Goal: Task Accomplishment & Management: Use online tool/utility

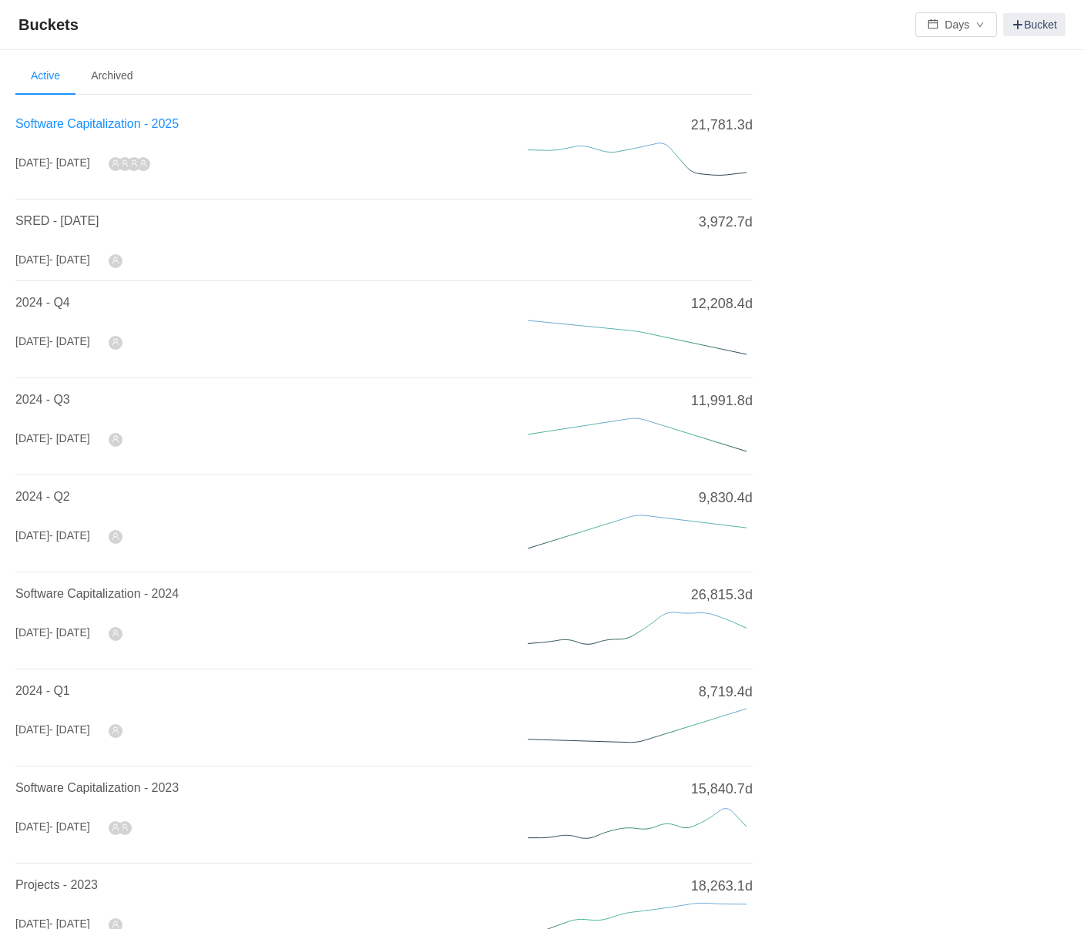
click at [116, 128] on span "Software Capitalization - 2025" at bounding box center [96, 123] width 163 height 13
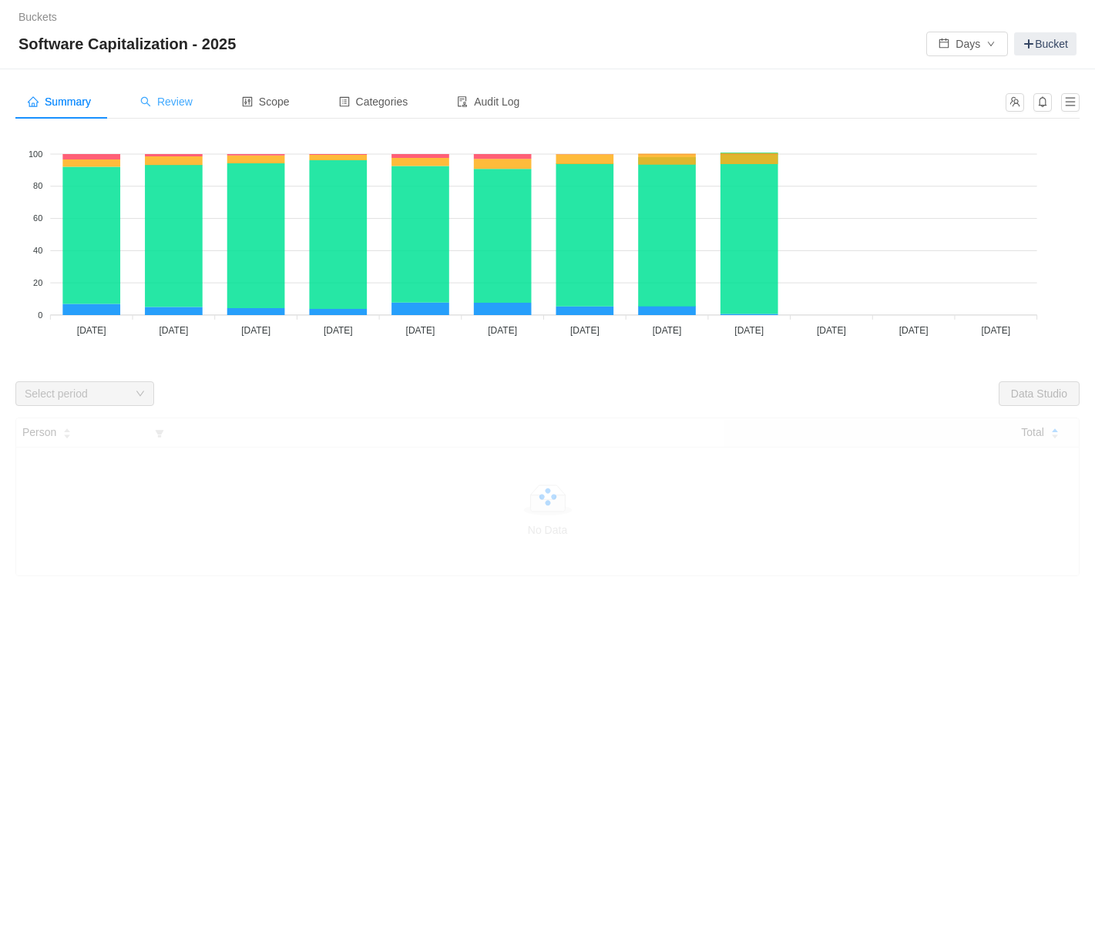
click at [157, 100] on span "Review" at bounding box center [166, 102] width 52 height 12
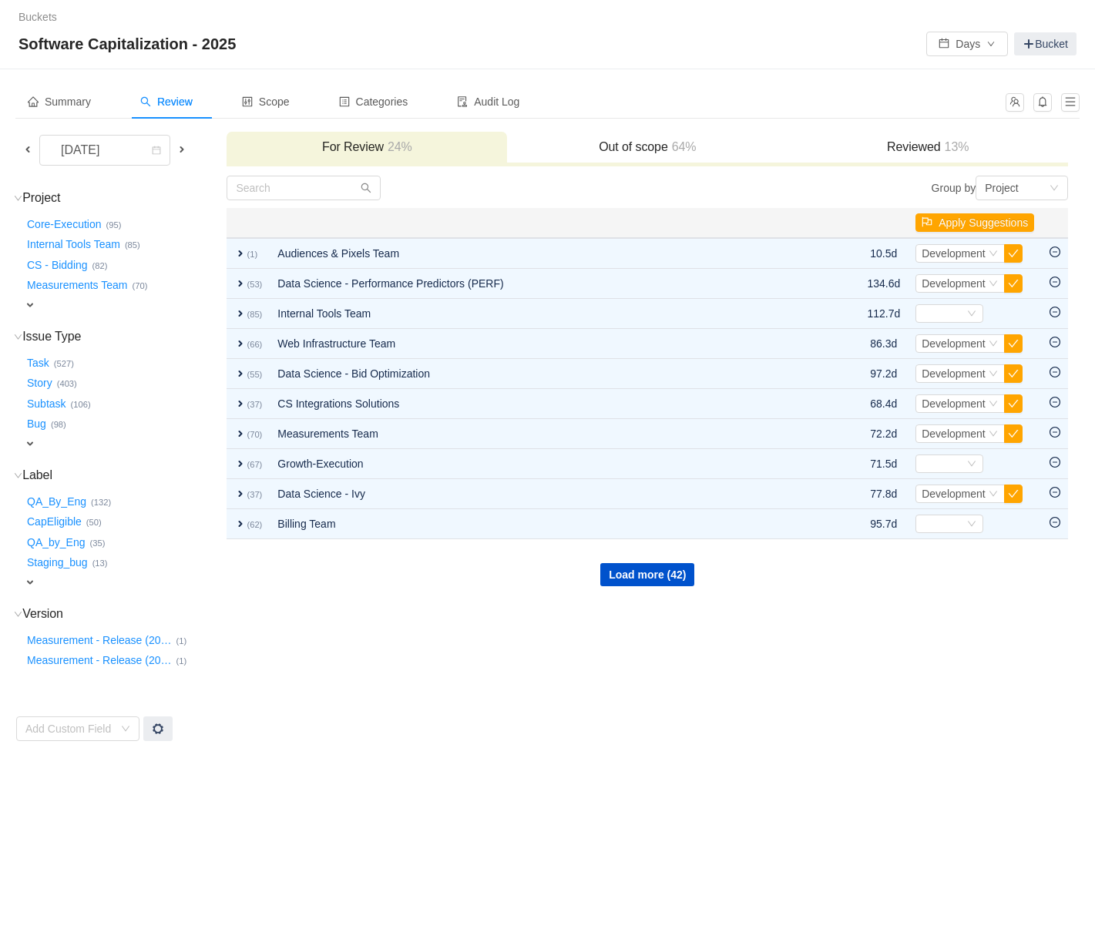
click at [29, 302] on span "expand" at bounding box center [30, 305] width 12 height 12
click at [68, 305] on div "Select value" at bounding box center [91, 306] width 122 height 15
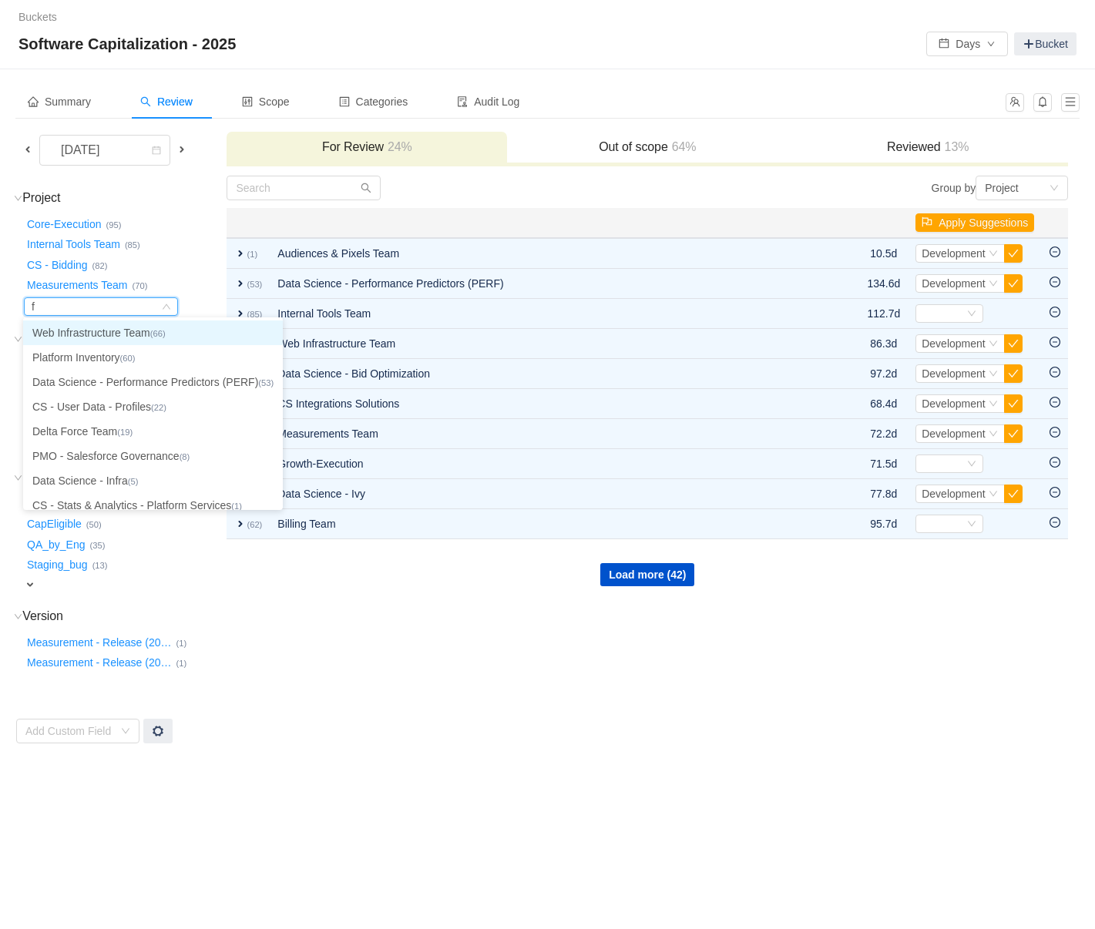
type input "fr"
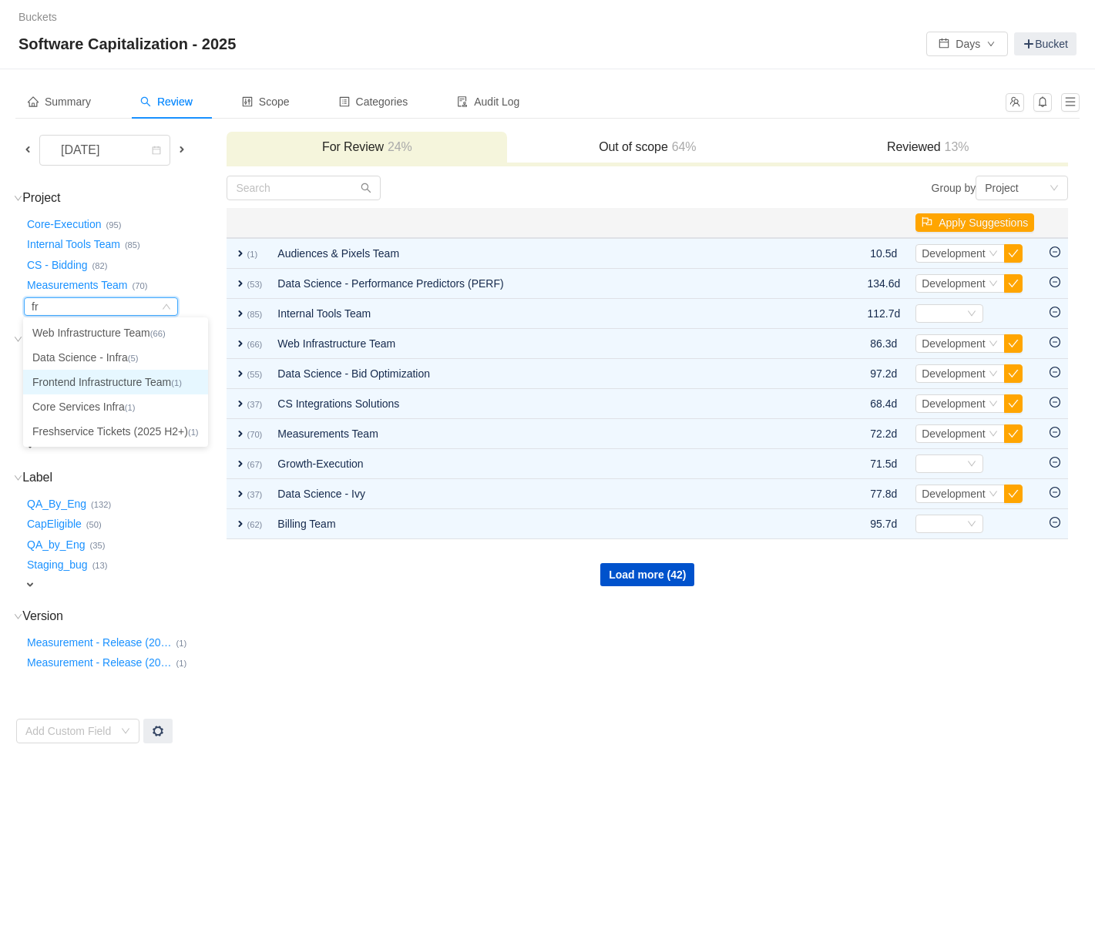
click at [102, 387] on li "Frontend Infrastructure Team (1)" at bounding box center [115, 382] width 185 height 25
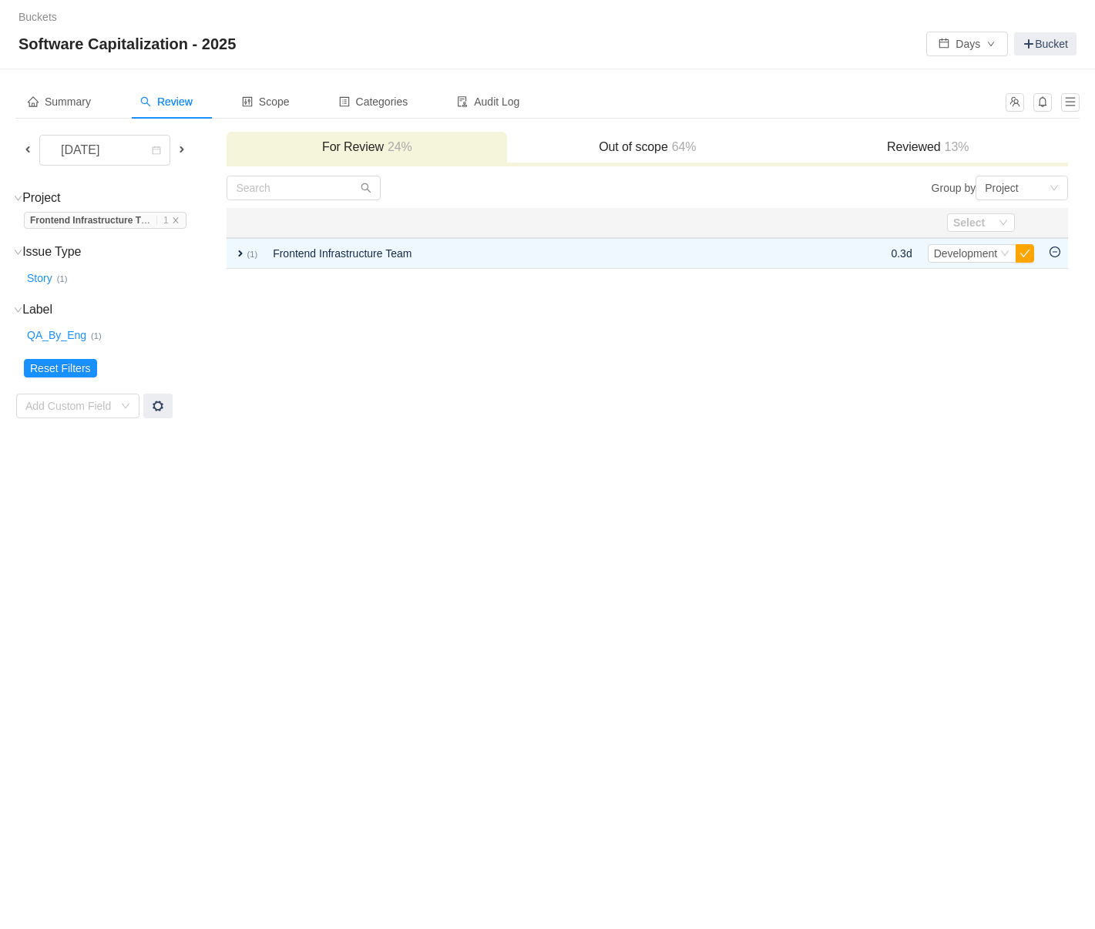
click at [932, 147] on h3 "Reviewed 13%" at bounding box center [927, 146] width 265 height 15
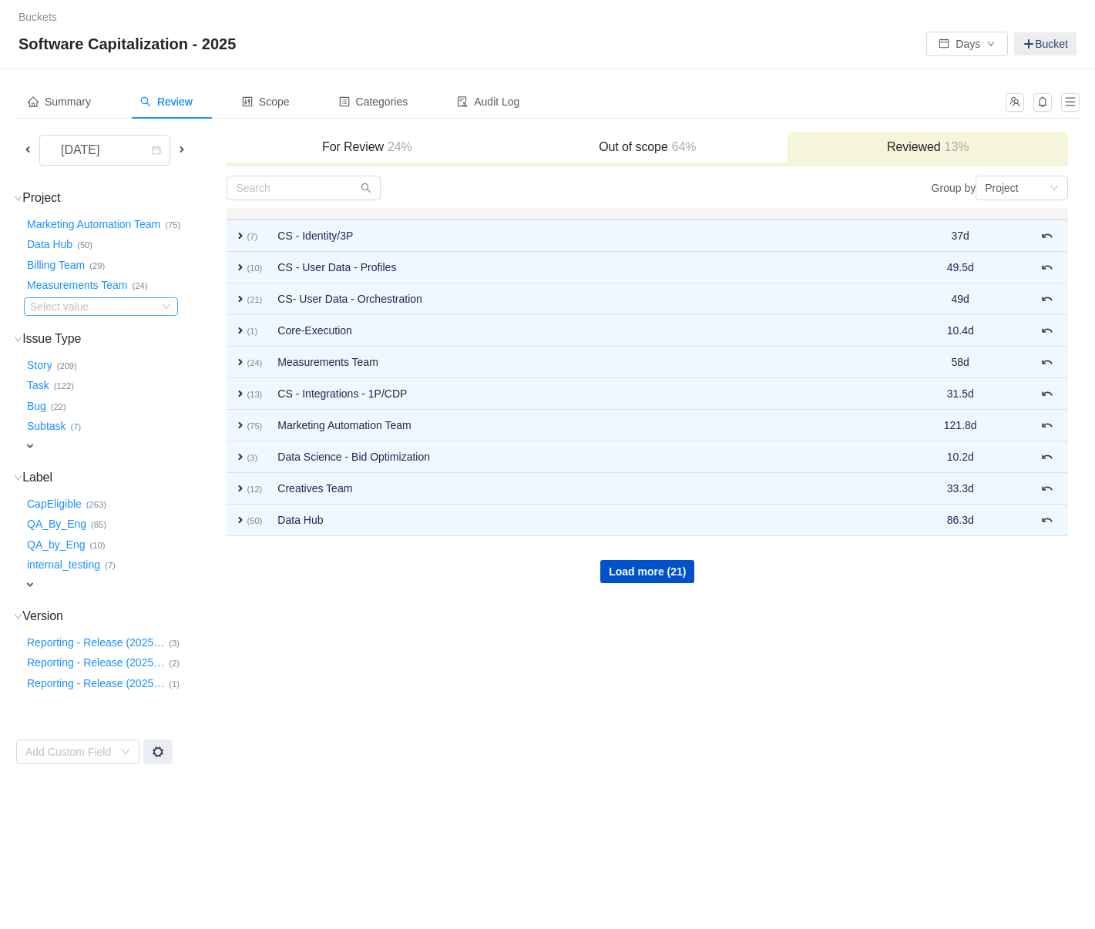
click at [72, 305] on div "Select value" at bounding box center [91, 306] width 122 height 15
type input "fr"
click at [77, 334] on li "Frontend Infrastructure Team (3)" at bounding box center [107, 332] width 168 height 25
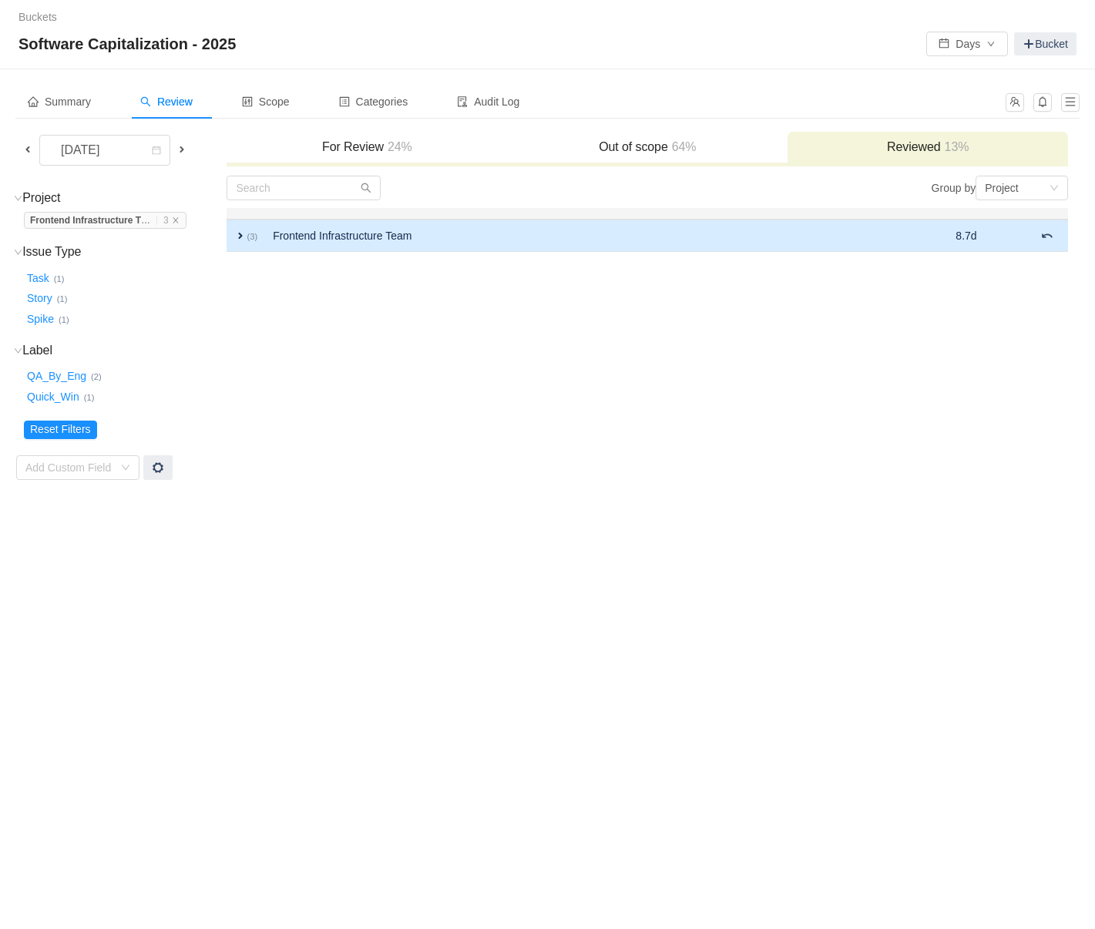
click at [242, 236] on span "expand" at bounding box center [240, 236] width 12 height 12
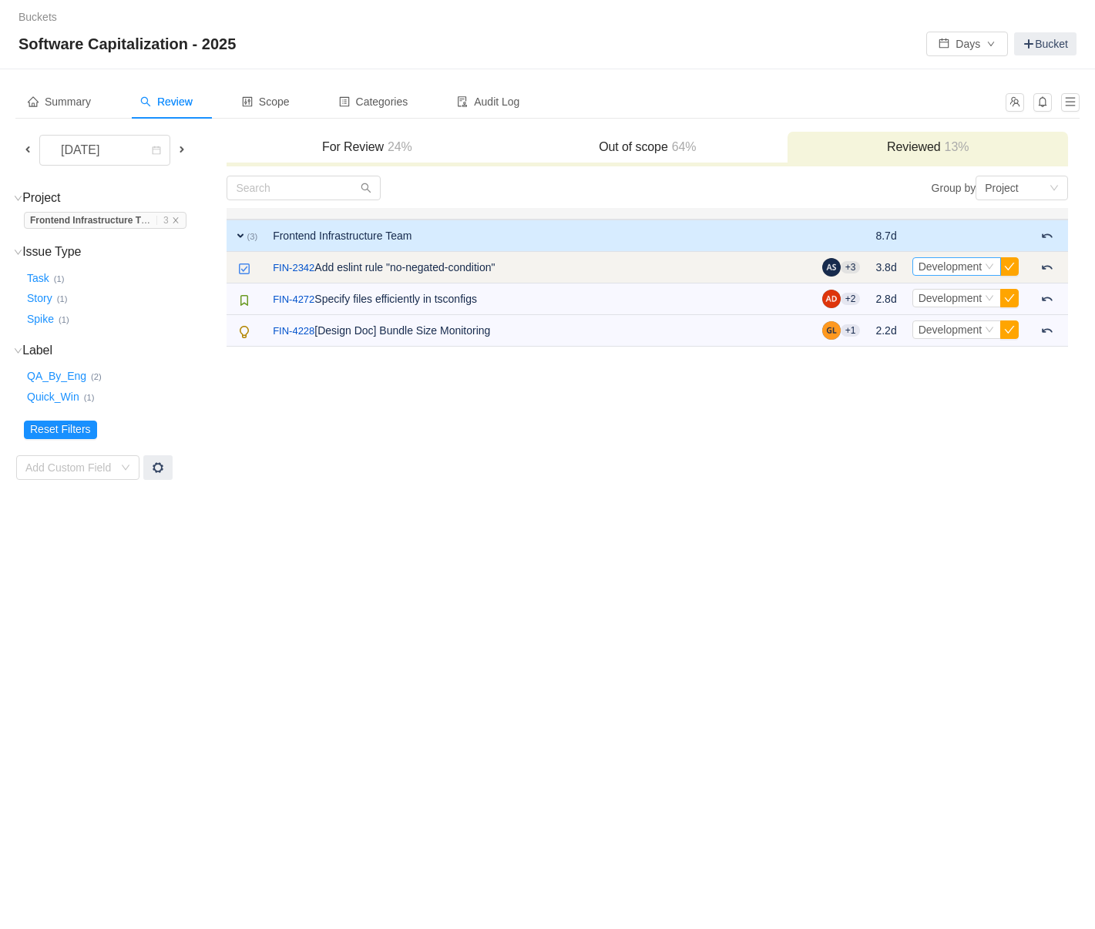
click at [988, 266] on icon "icon: down" at bounding box center [989, 266] width 8 height 5
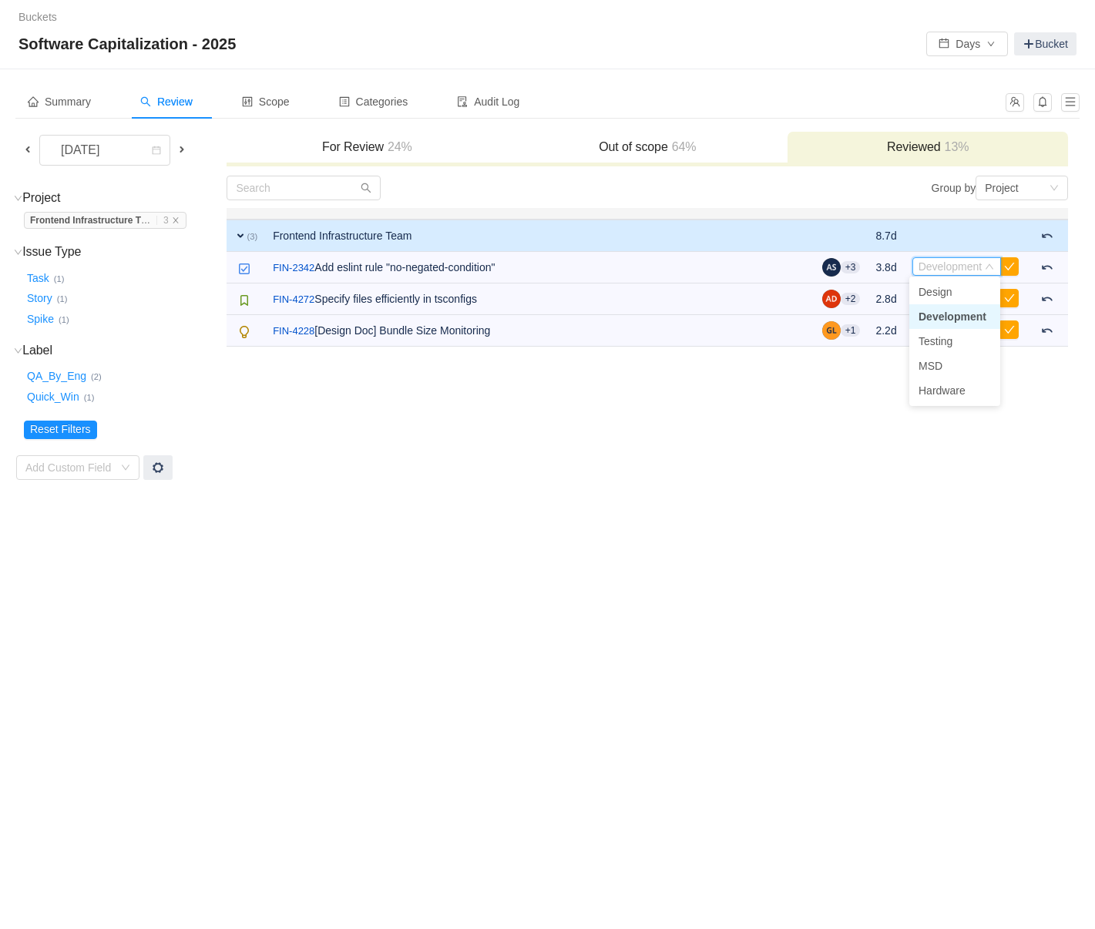
click at [1055, 422] on td "Group by Project You will see tickets here after they were marked as out of sco…" at bounding box center [647, 328] width 843 height 306
click at [1051, 253] on div "Move back for review" at bounding box center [1034, 238] width 114 height 32
click at [1047, 253] on div "Move back for review" at bounding box center [1034, 238] width 114 height 32
click at [1048, 227] on button at bounding box center [1047, 236] width 26 height 20
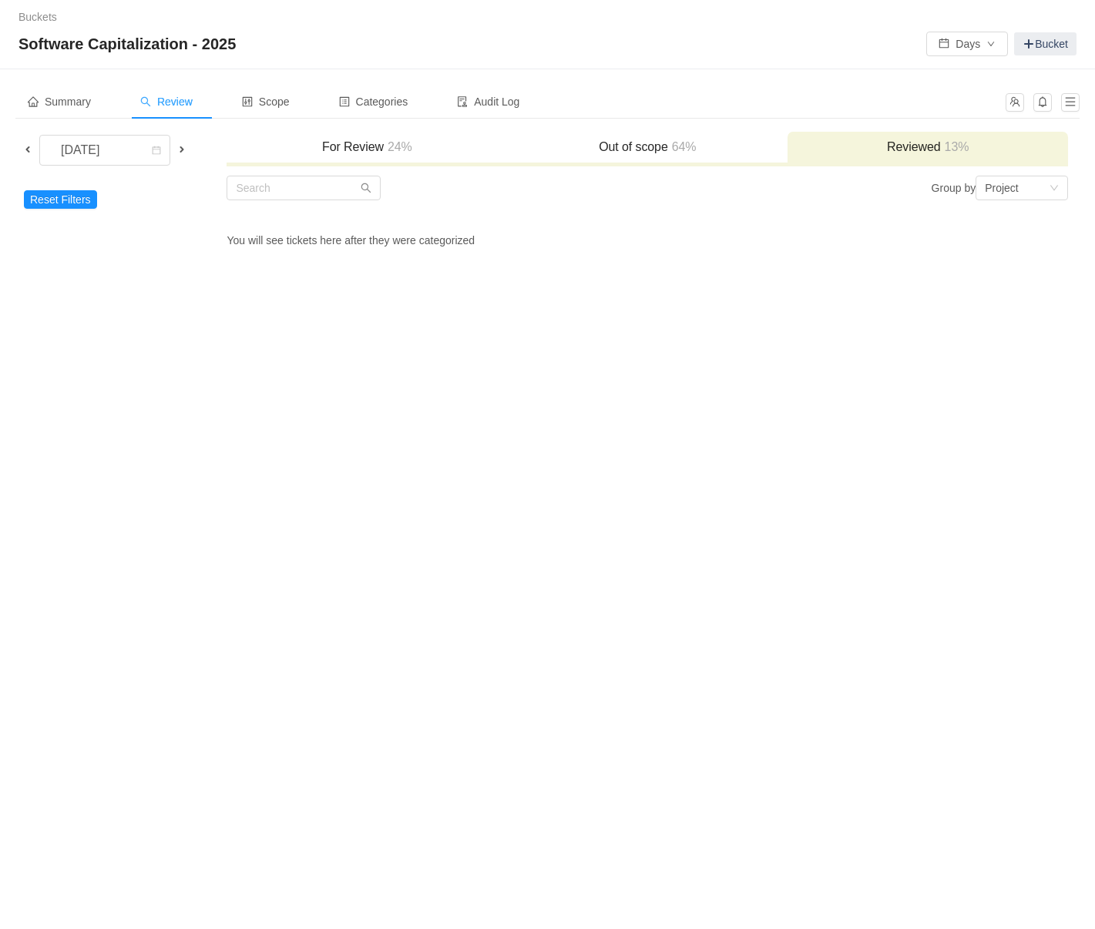
click at [170, 106] on span "Review" at bounding box center [166, 102] width 52 height 12
click at [27, 148] on span at bounding box center [28, 149] width 12 height 12
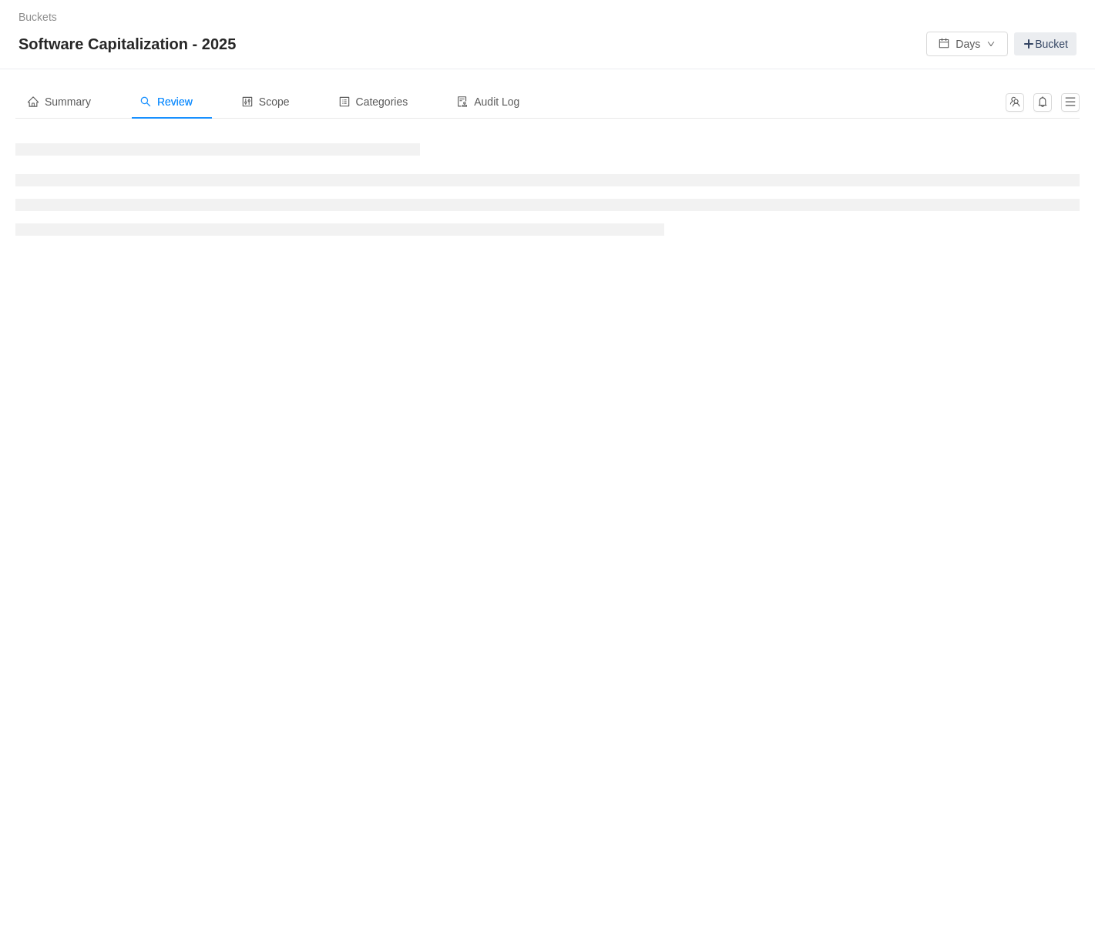
click at [677, 133] on div at bounding box center [547, 189] width 1064 height 116
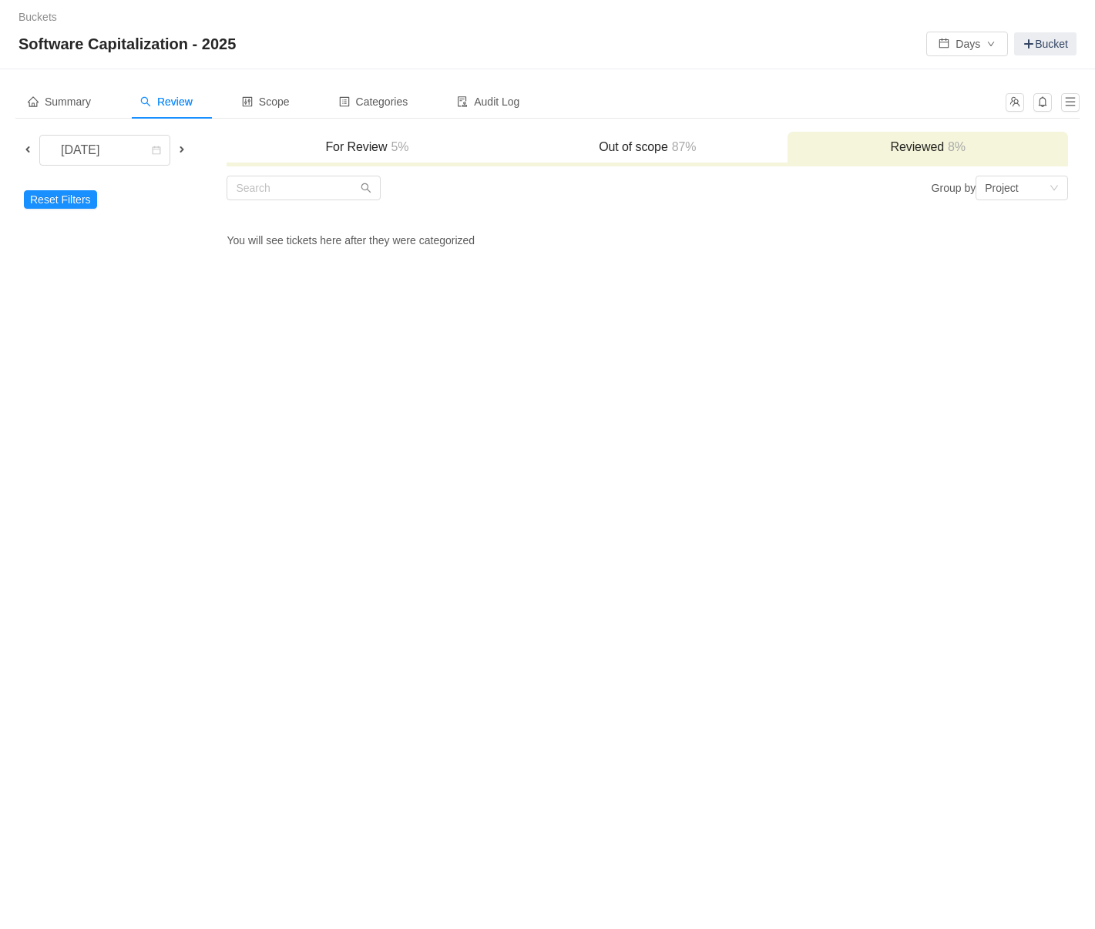
click at [348, 143] on h3 "For Review 5%" at bounding box center [366, 146] width 265 height 15
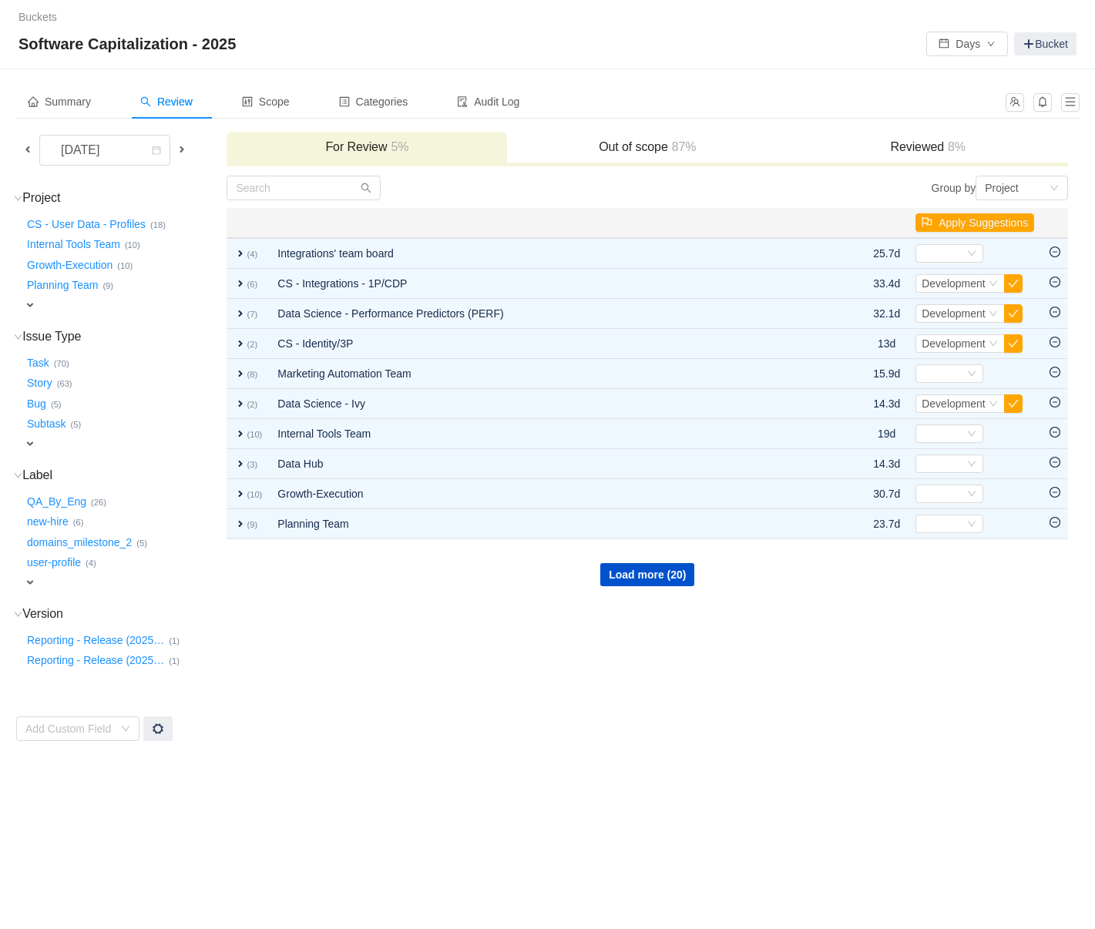
click at [29, 299] on span "expand" at bounding box center [30, 305] width 12 height 12
click at [45, 312] on div "Select value" at bounding box center [91, 306] width 122 height 15
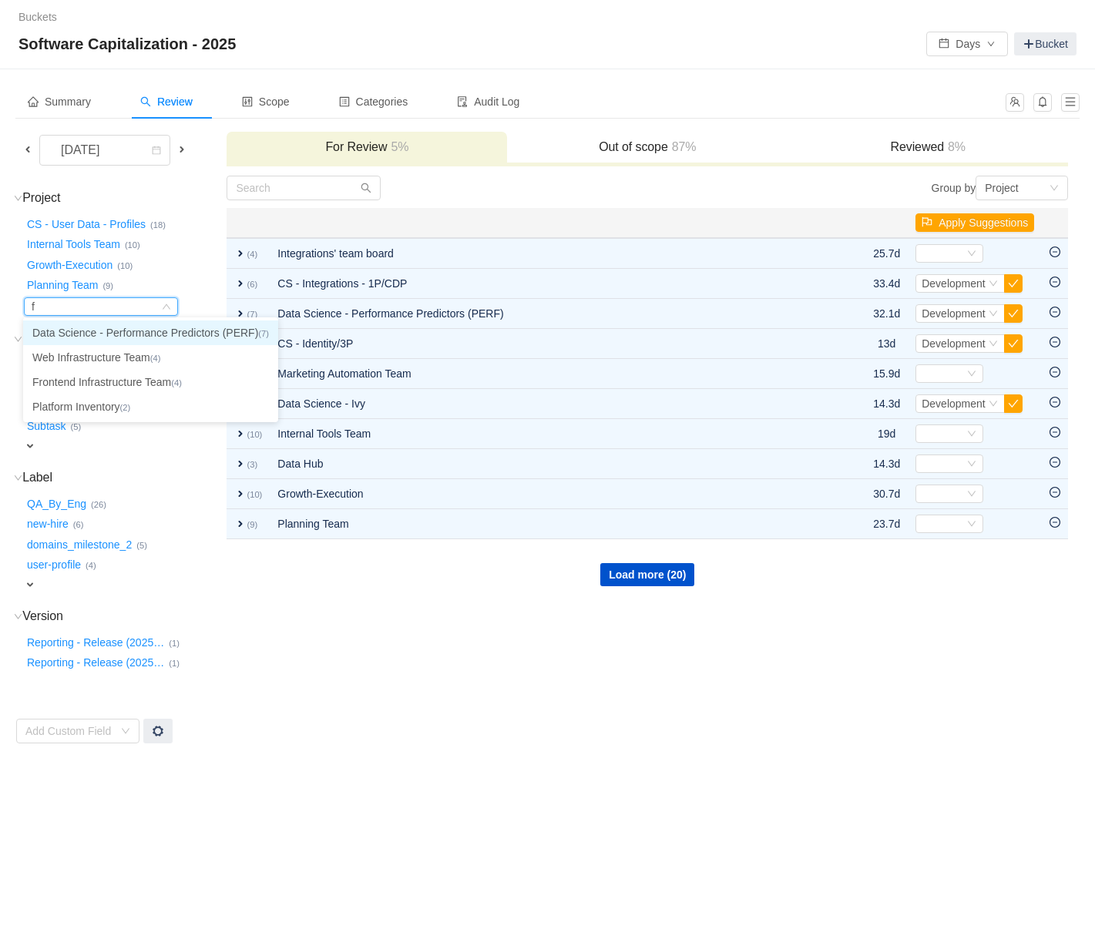
type input "fr"
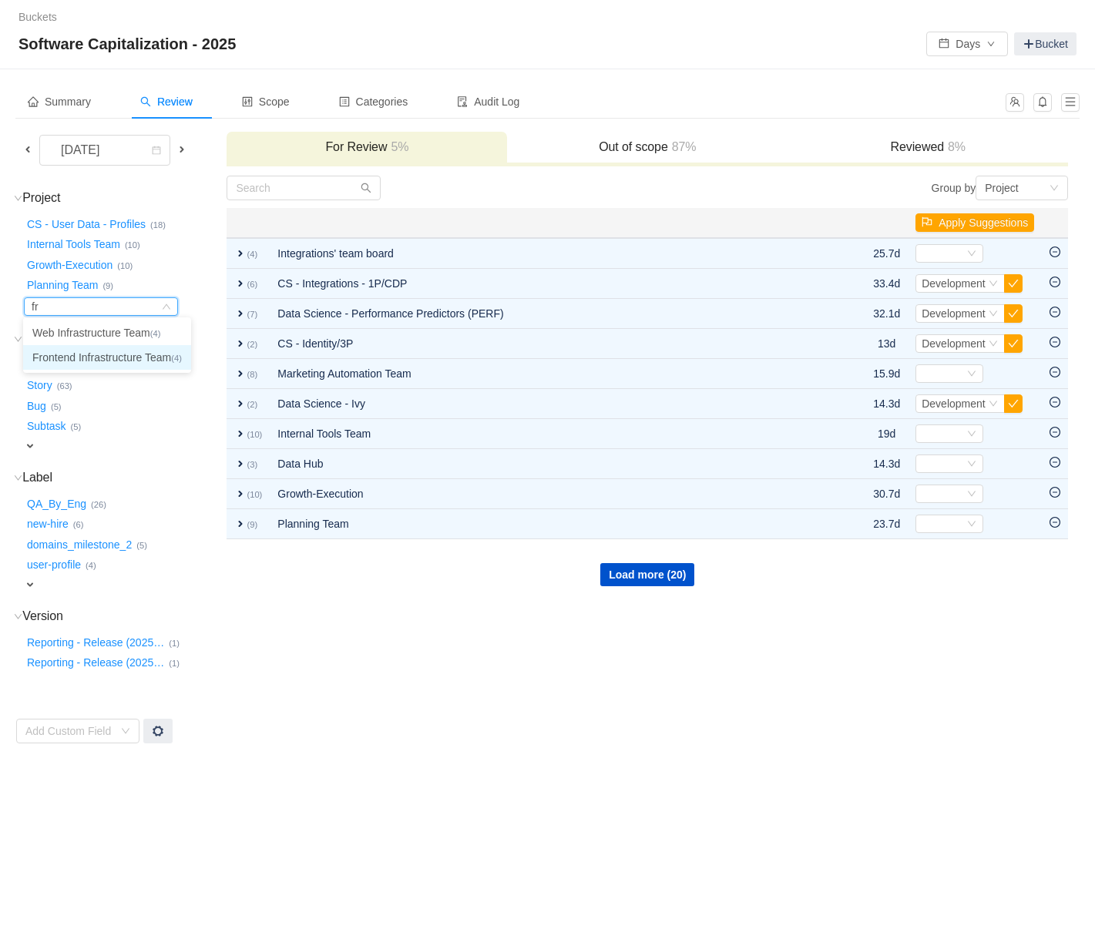
click at [69, 352] on li "Frontend Infrastructure Team (4)" at bounding box center [107, 357] width 168 height 25
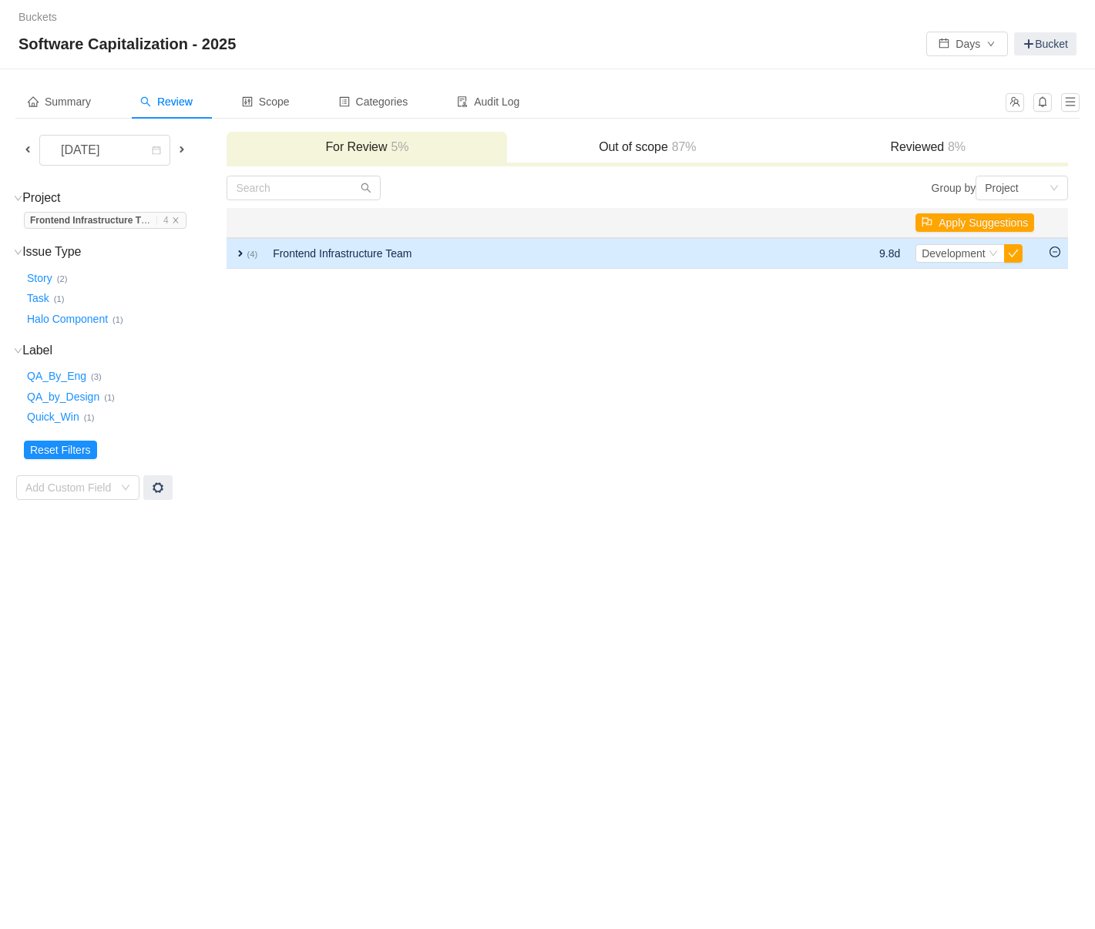
click at [241, 255] on span "expand" at bounding box center [240, 253] width 12 height 12
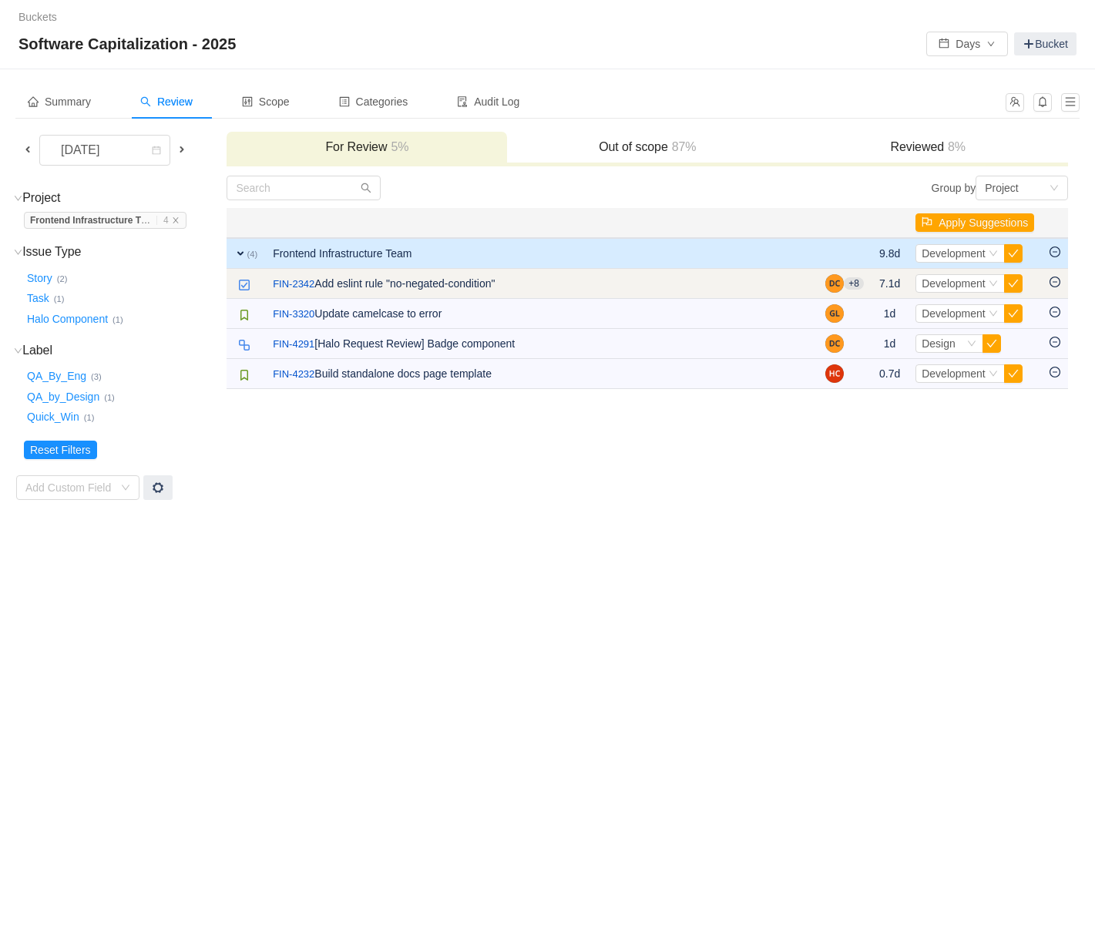
click at [1052, 282] on icon "icon: minus-circle" at bounding box center [1054, 282] width 11 height 11
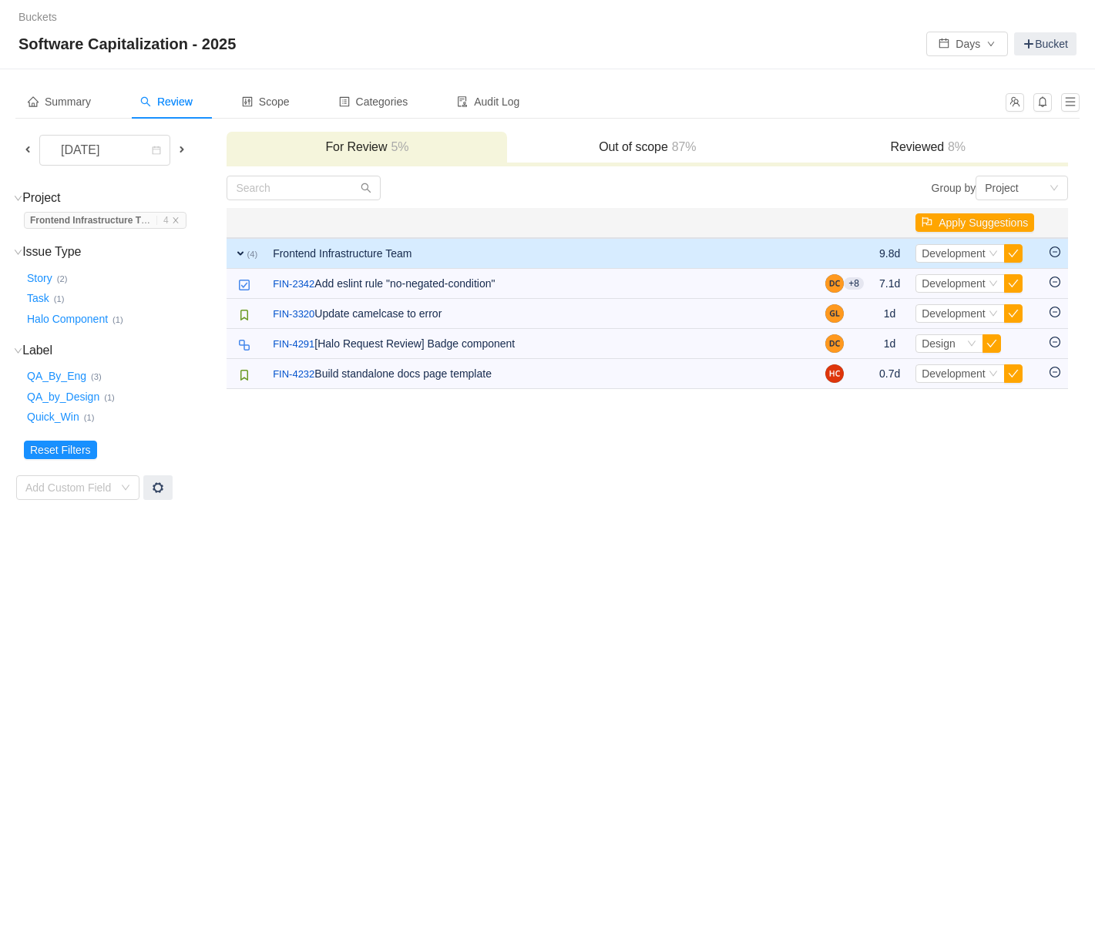
click at [109, 217] on strong "Frontend Infrastructure T" at bounding box center [85, 220] width 111 height 11
click at [180, 214] on span "Frontend Infrastructure T … 4" at bounding box center [105, 220] width 163 height 17
click at [179, 216] on icon "icon: close" at bounding box center [176, 220] width 8 height 8
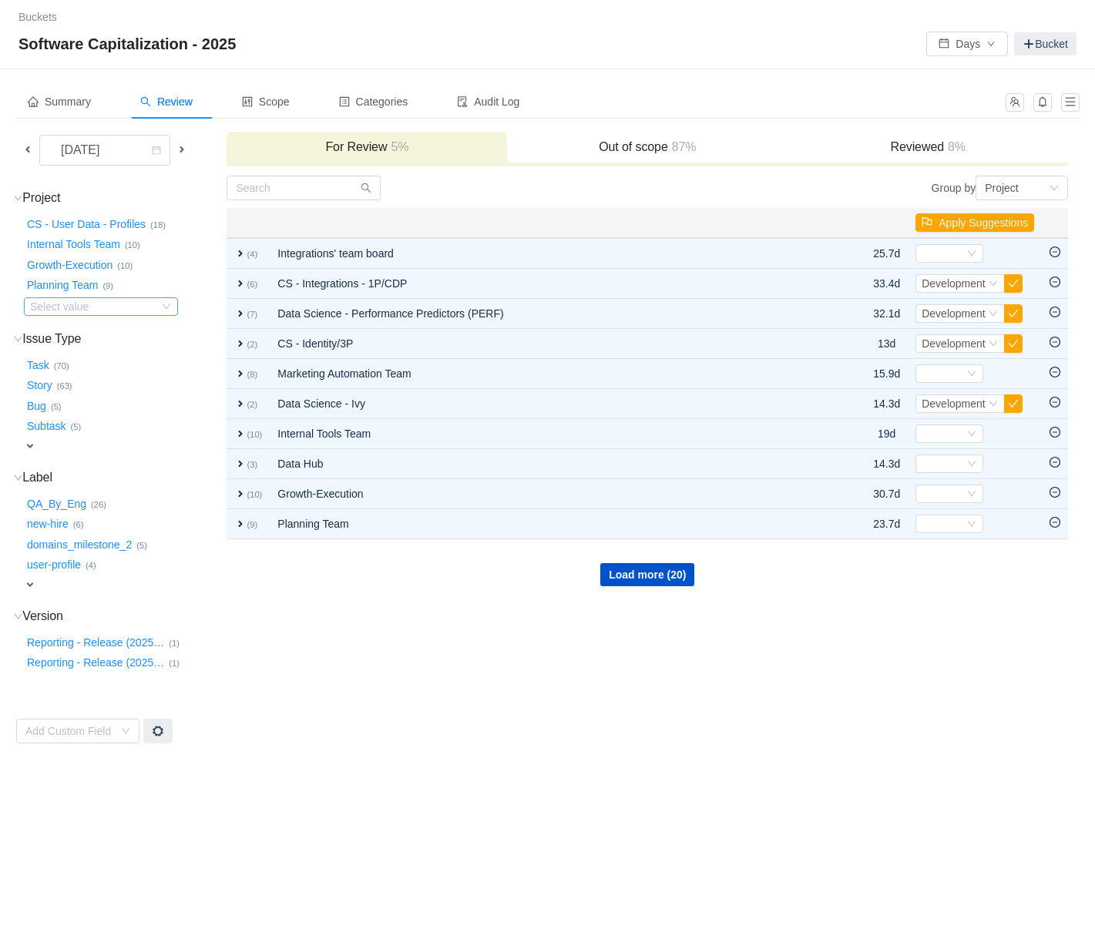
click at [78, 303] on div "Select value" at bounding box center [91, 306] width 122 height 15
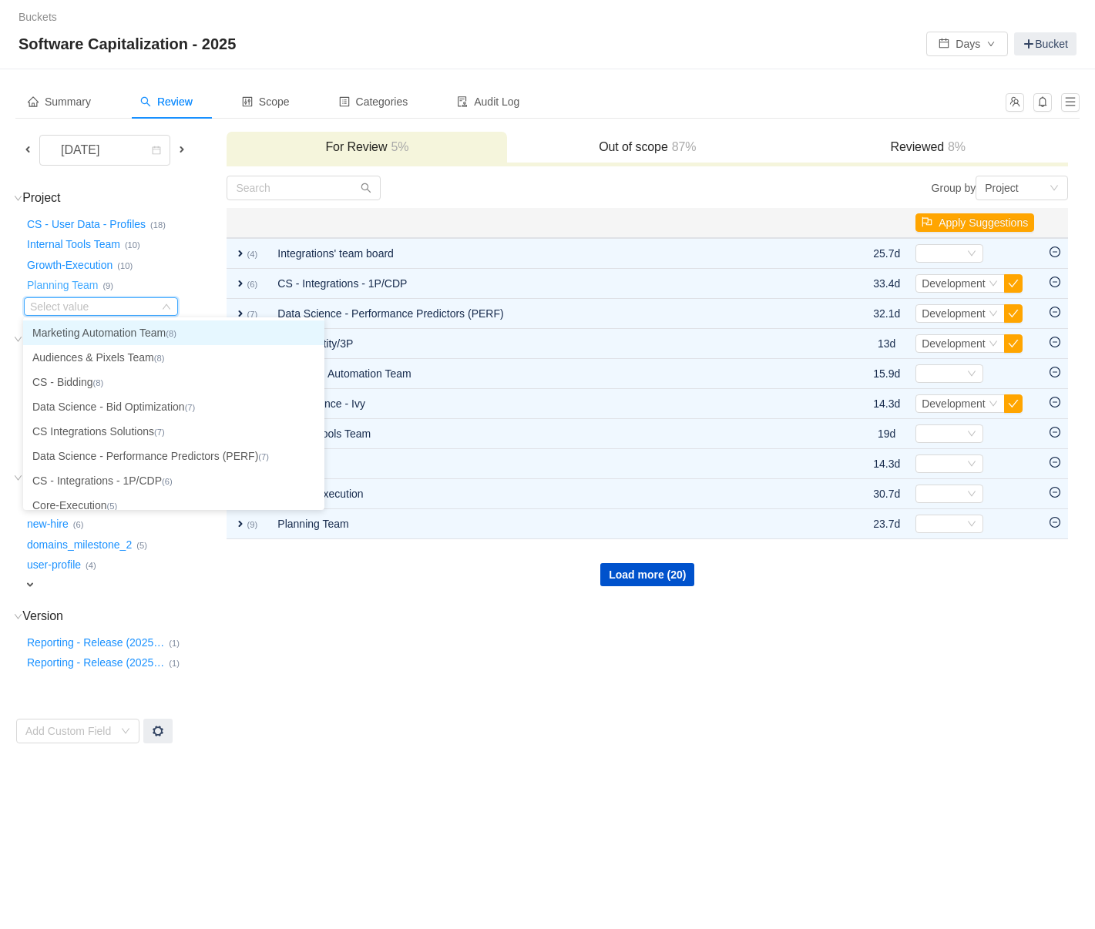
click at [69, 287] on button "Planning Team …" at bounding box center [63, 285] width 79 height 25
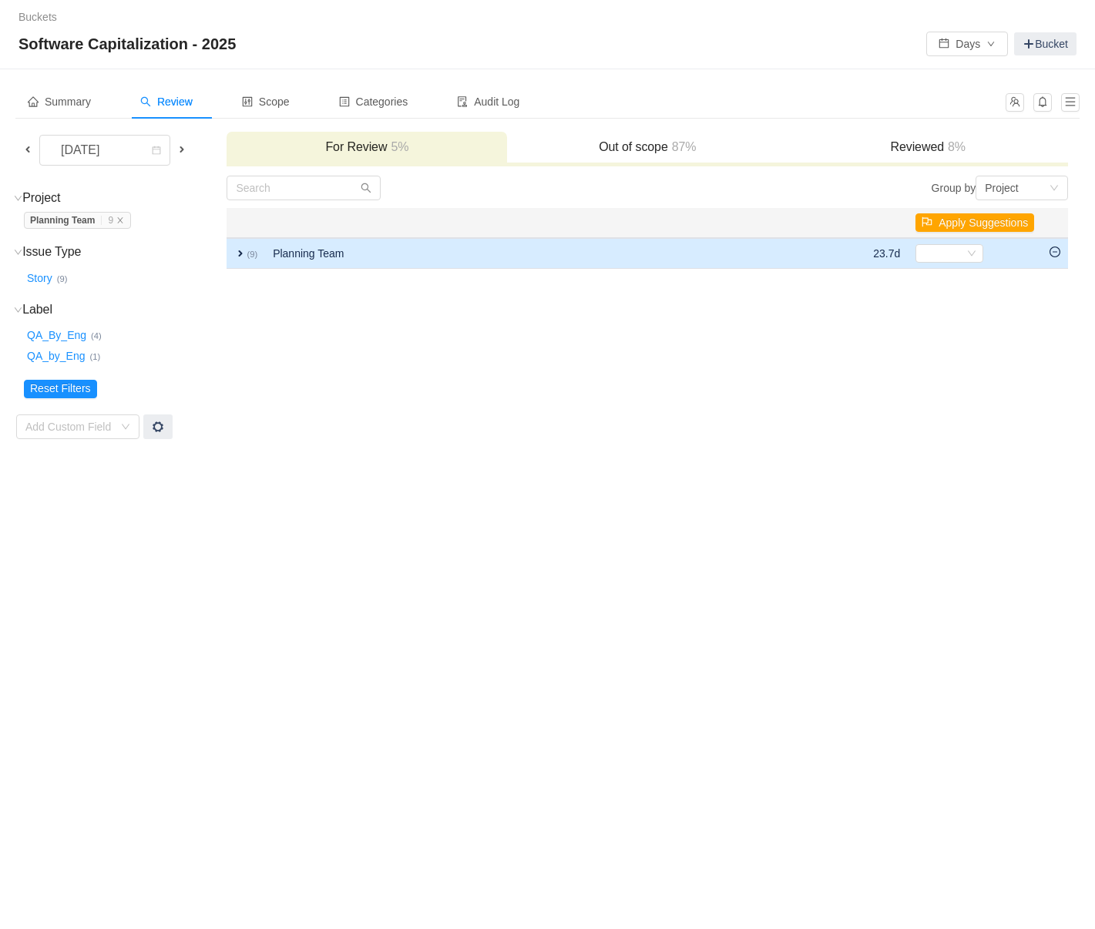
click at [237, 252] on span "expand" at bounding box center [240, 253] width 12 height 12
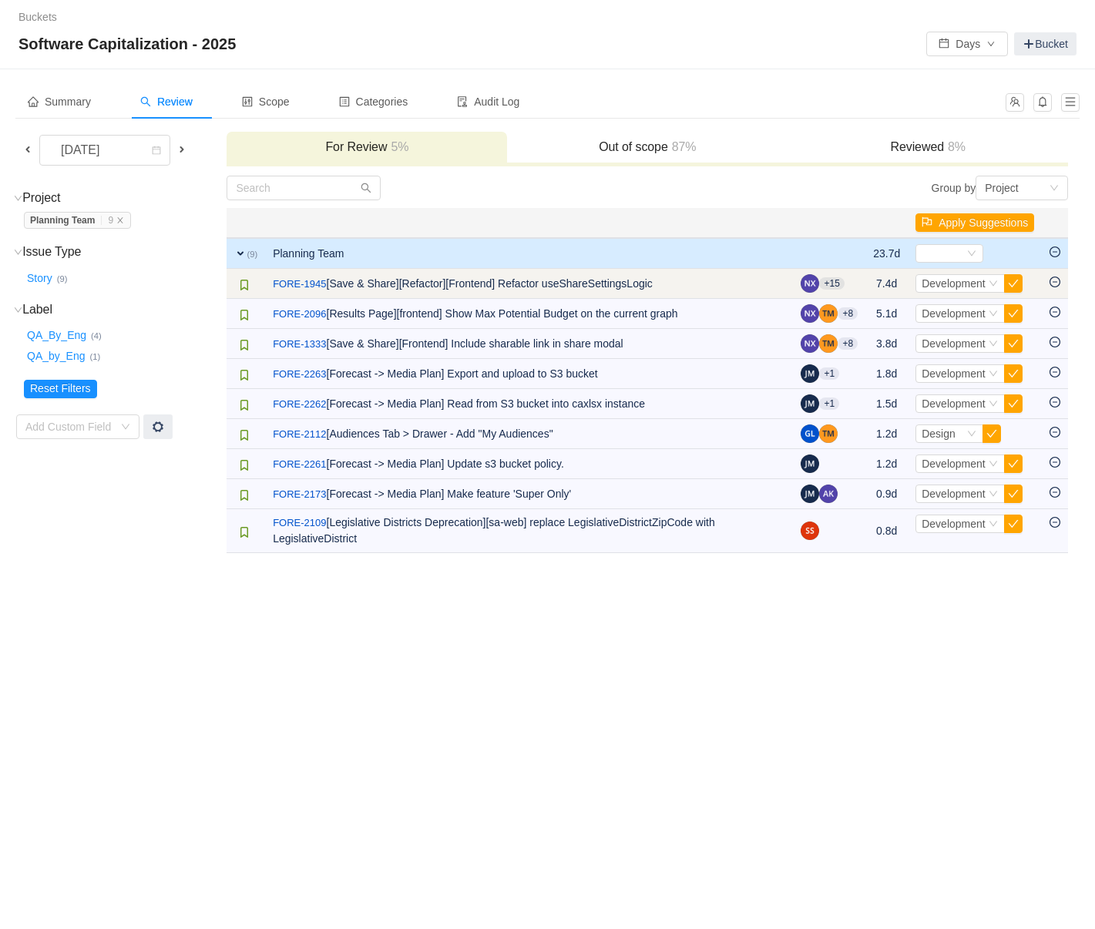
click at [1052, 284] on icon "icon: minus-circle" at bounding box center [1054, 282] width 11 height 11
click at [1055, 283] on icon "icon: minus-circle" at bounding box center [1054, 282] width 11 height 11
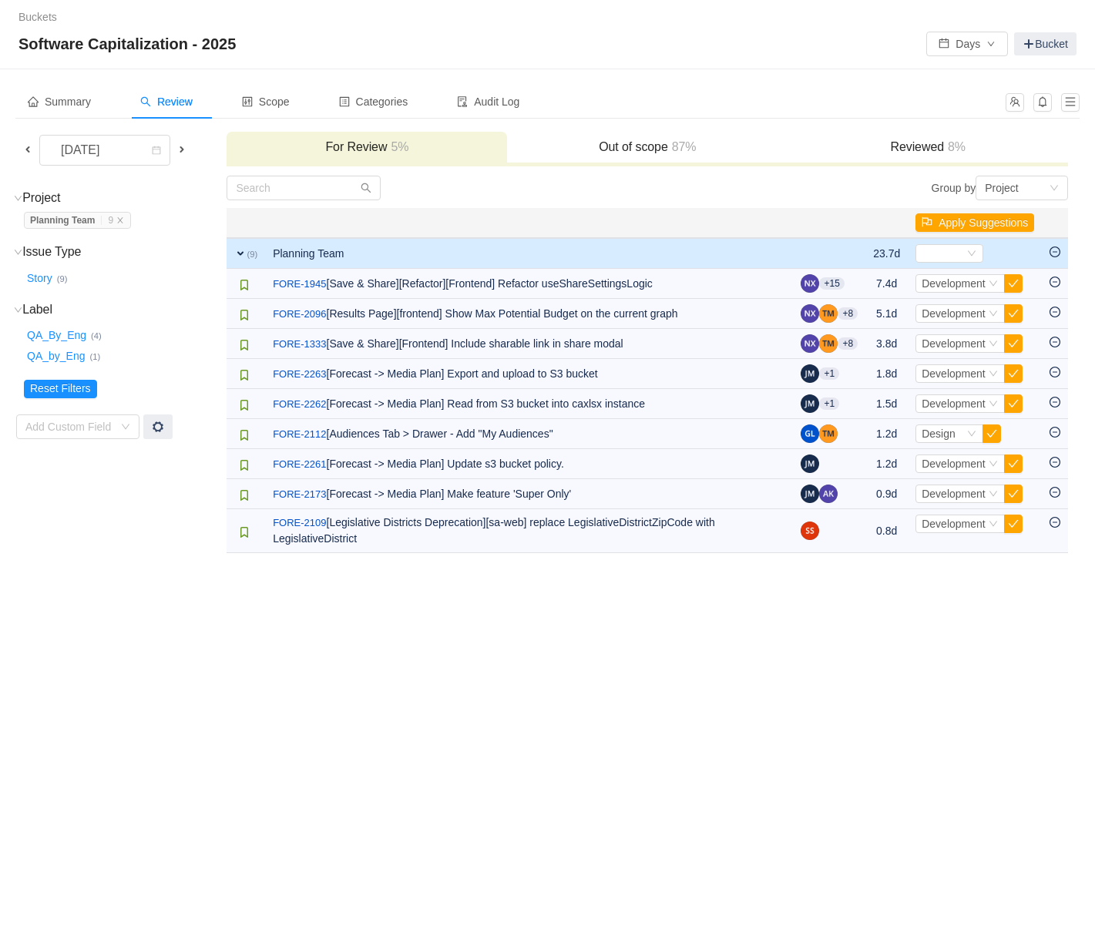
click at [129, 220] on span "Planning Team … 9" at bounding box center [77, 220] width 107 height 17
click at [124, 223] on icon "icon: close" at bounding box center [120, 220] width 8 height 8
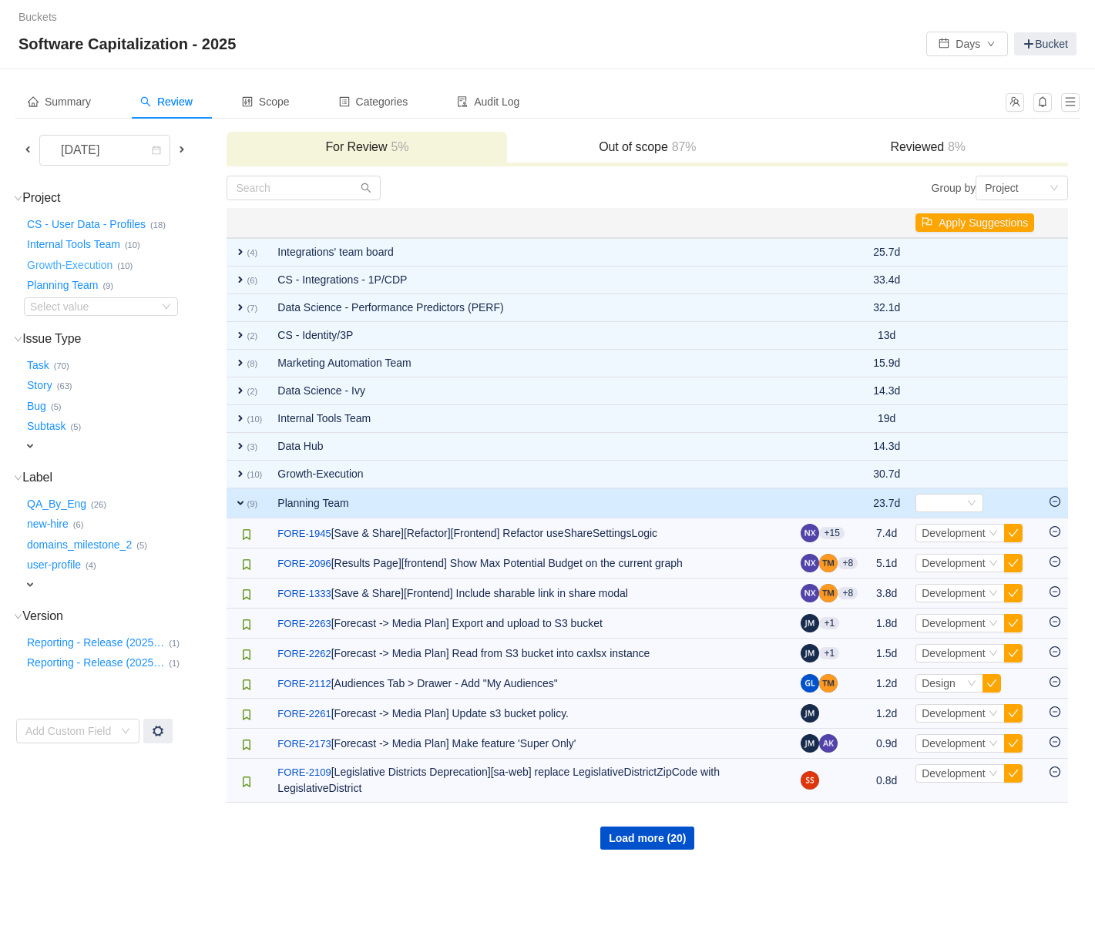
click at [65, 269] on button "Growth-Execution …" at bounding box center [70, 265] width 93 height 25
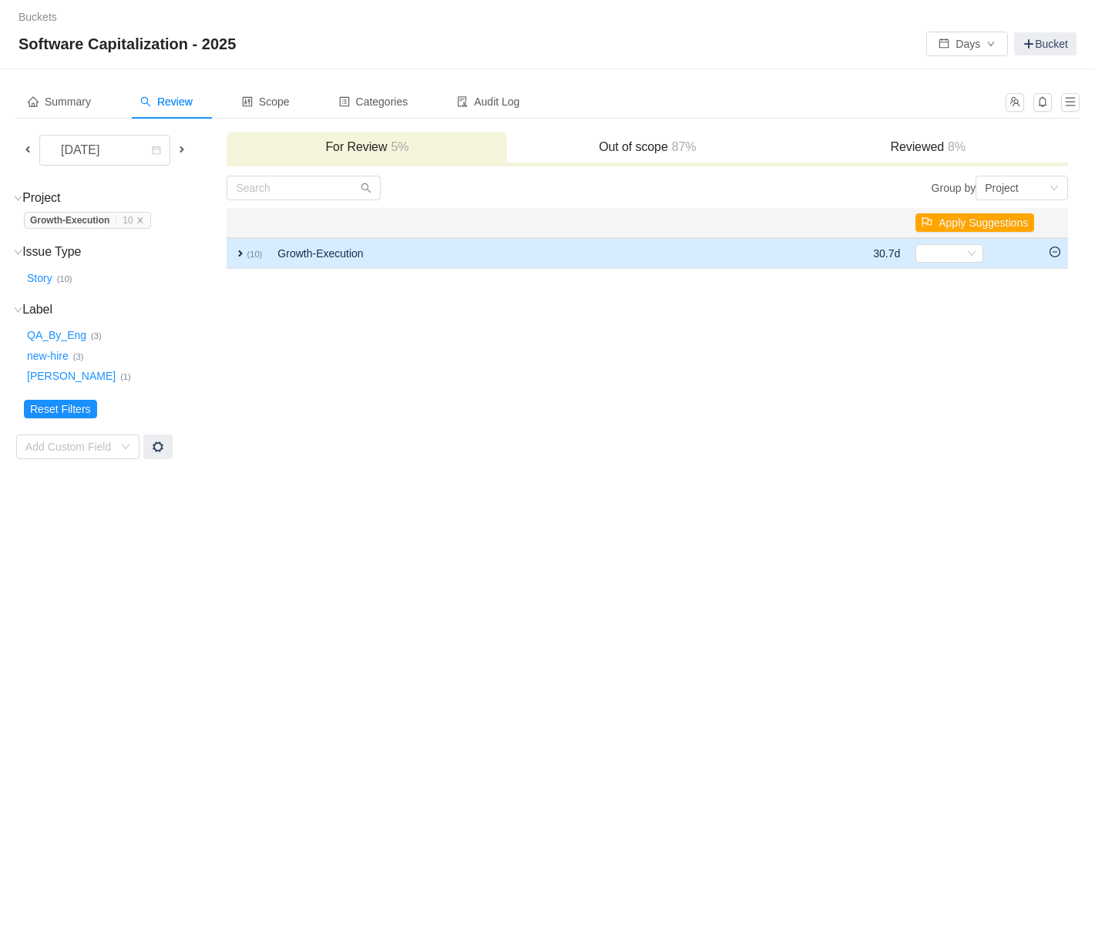
click at [236, 248] on span "expand" at bounding box center [240, 253] width 12 height 12
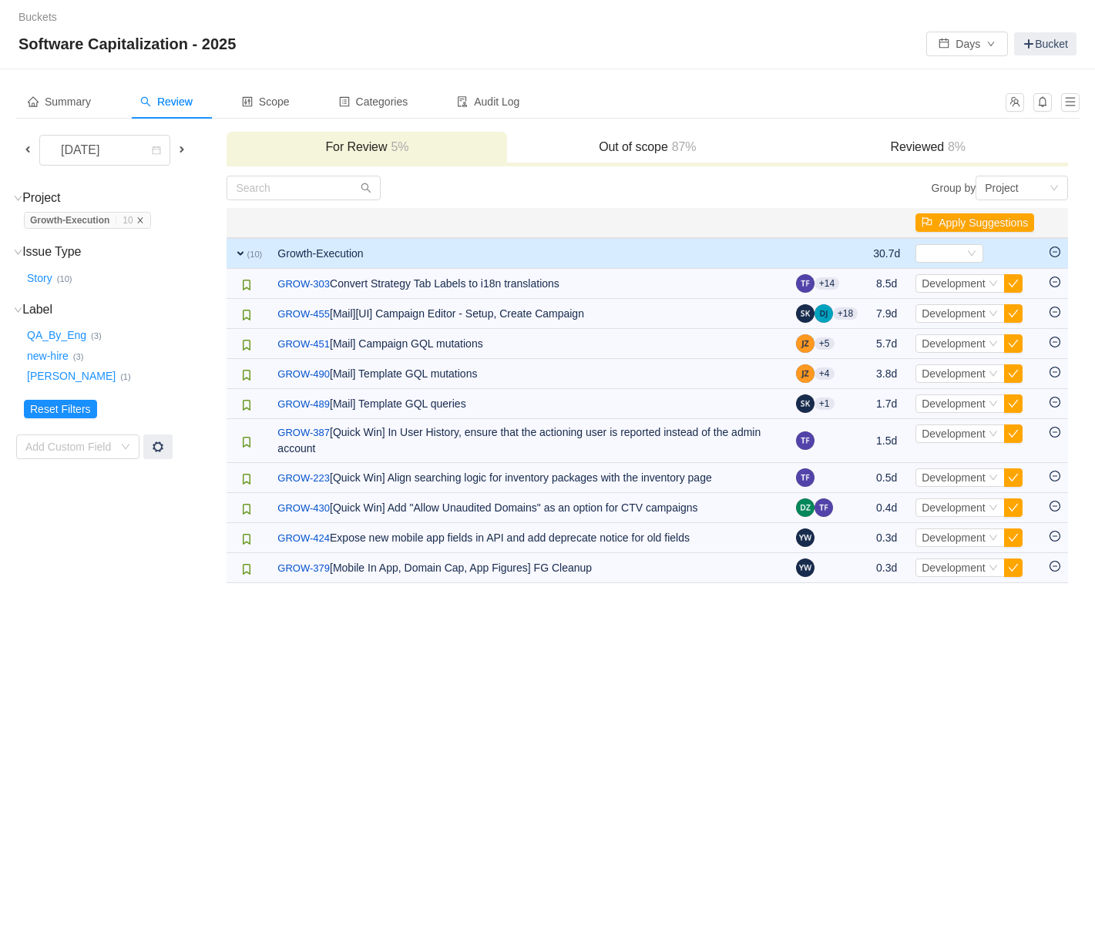
click at [144, 220] on icon "icon: close" at bounding box center [140, 220] width 8 height 8
click at [0, 0] on button "Growth-Execution …" at bounding box center [0, 0] width 0 height 0
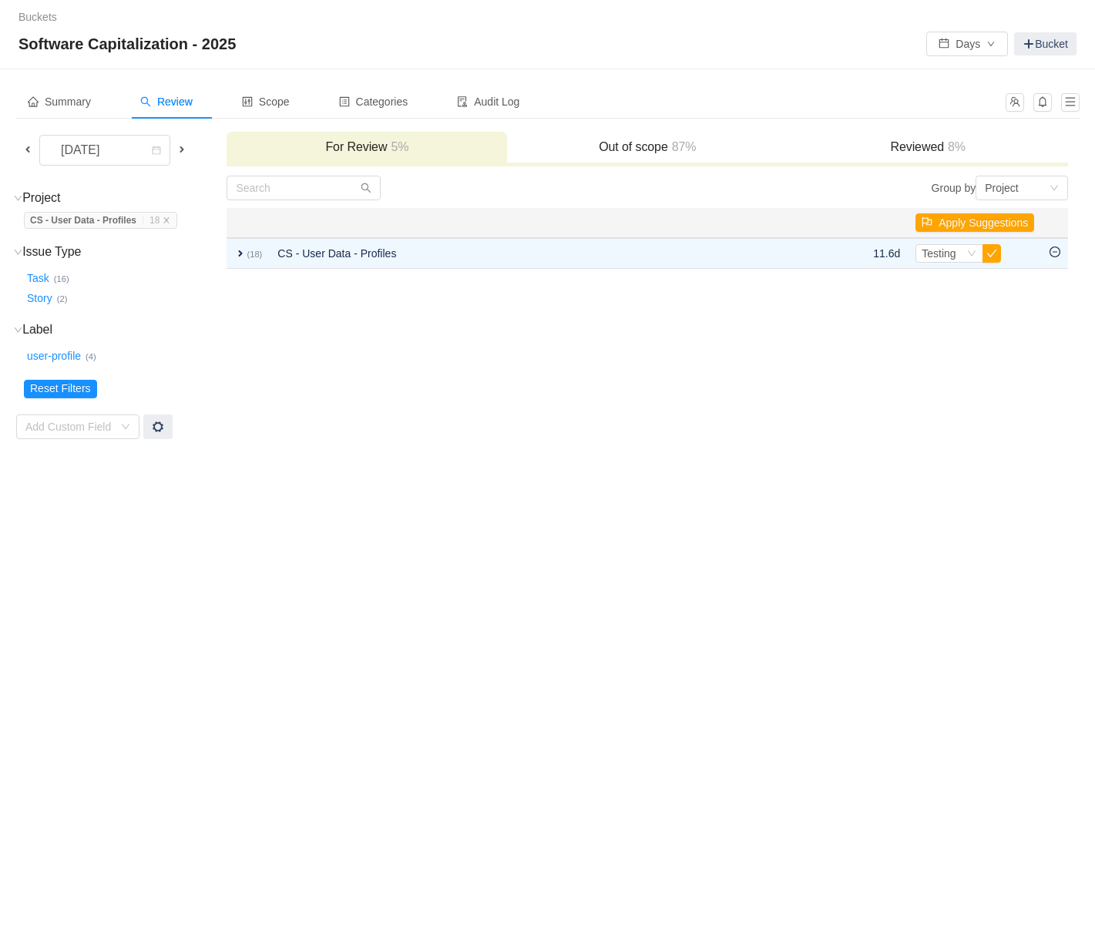
click at [177, 223] on span "CS - User Data - Profiles … 18" at bounding box center [100, 220] width 153 height 17
click at [170, 221] on icon "icon: close" at bounding box center [167, 220] width 8 height 8
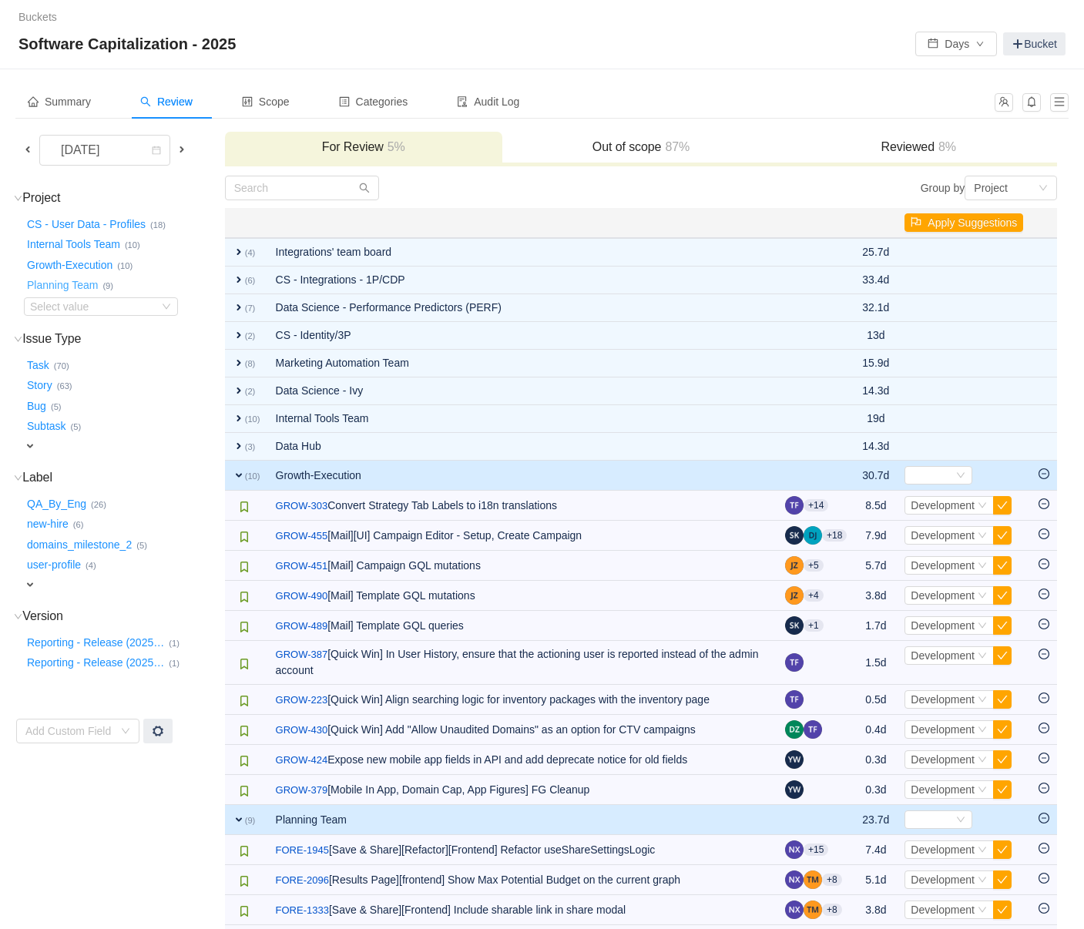
click at [61, 284] on button "Planning Team …" at bounding box center [63, 285] width 79 height 25
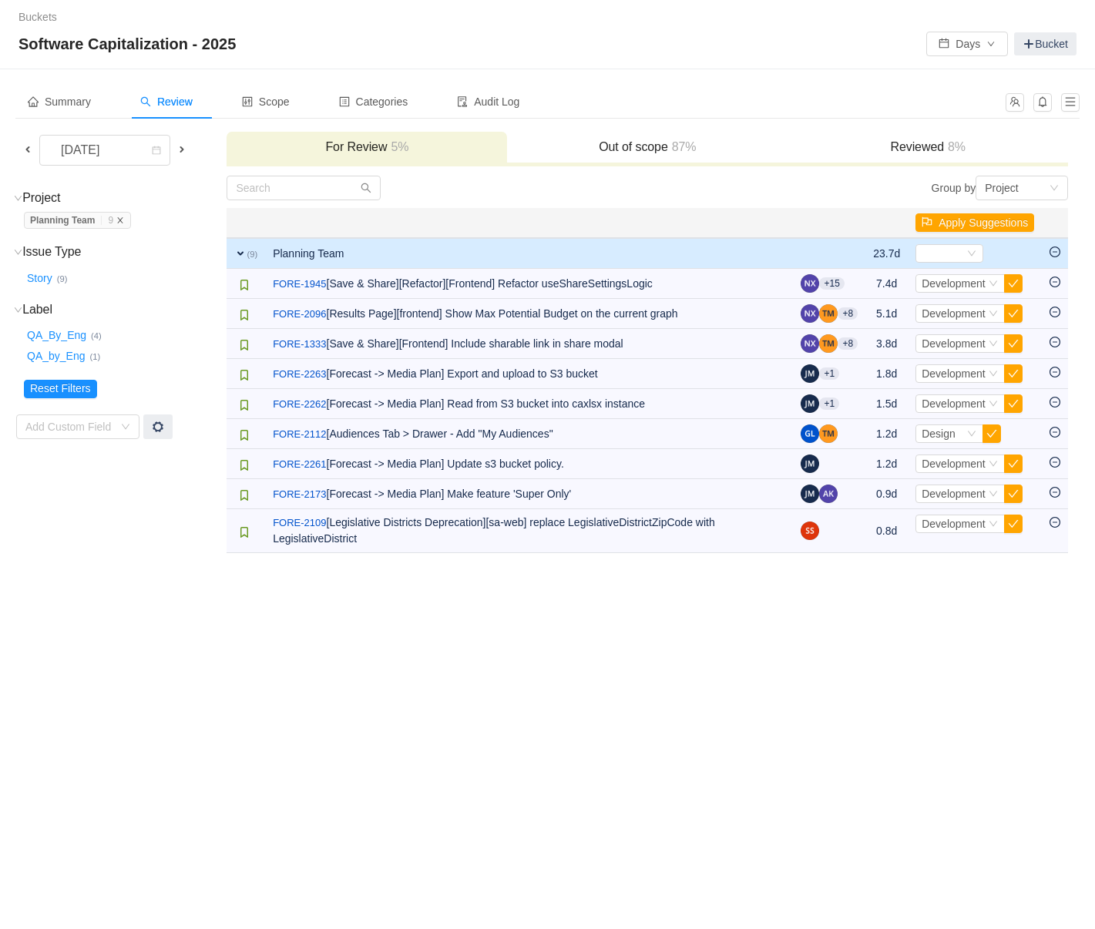
click at [122, 218] on icon "icon: close" at bounding box center [120, 220] width 8 height 8
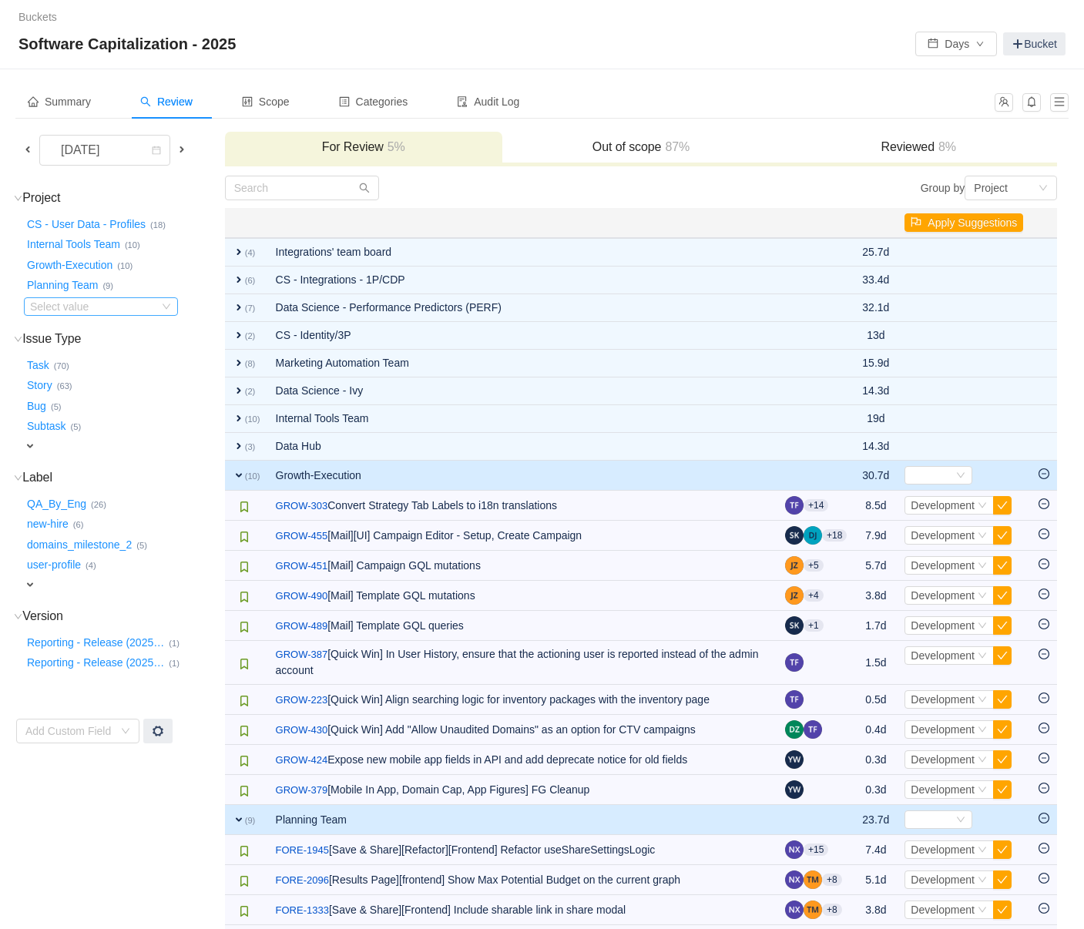
click at [95, 310] on div "Select value" at bounding box center [91, 306] width 122 height 15
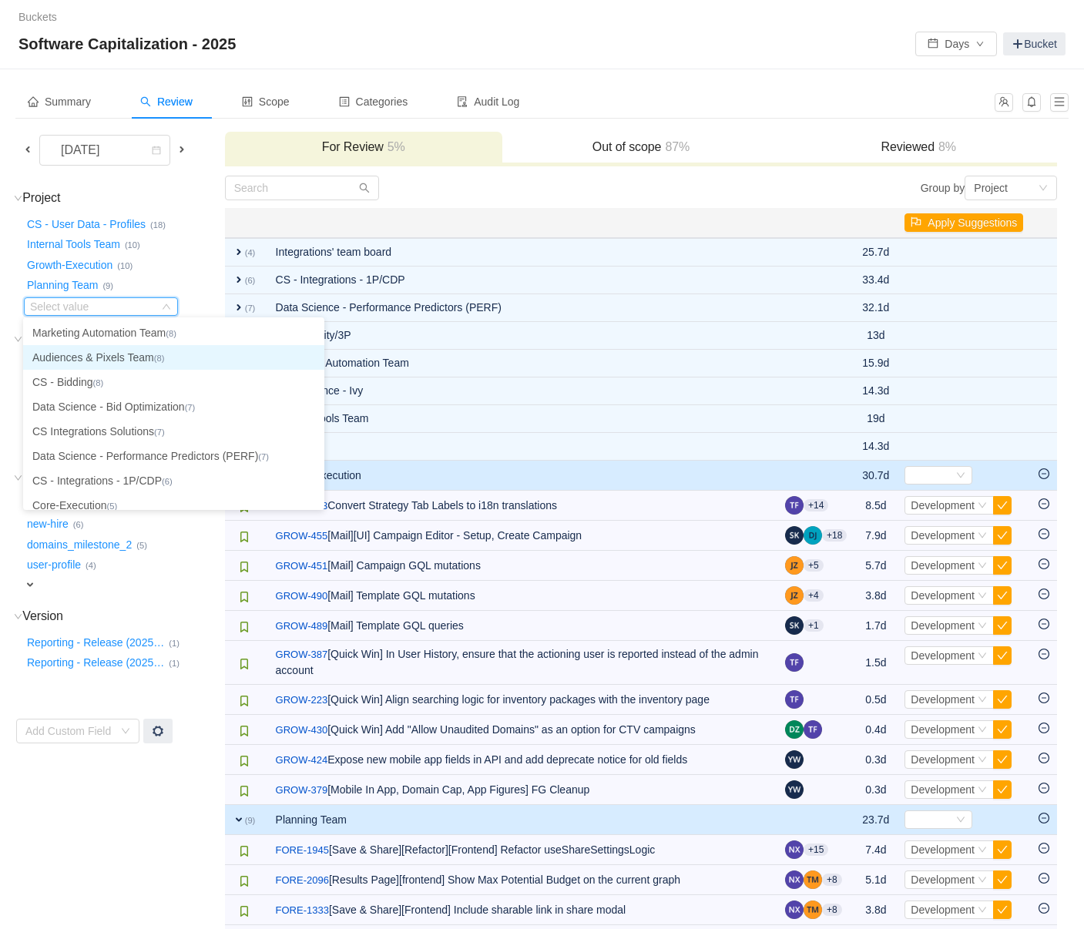
click at [73, 352] on li "Audiences & Pixels Team (8)" at bounding box center [173, 357] width 301 height 25
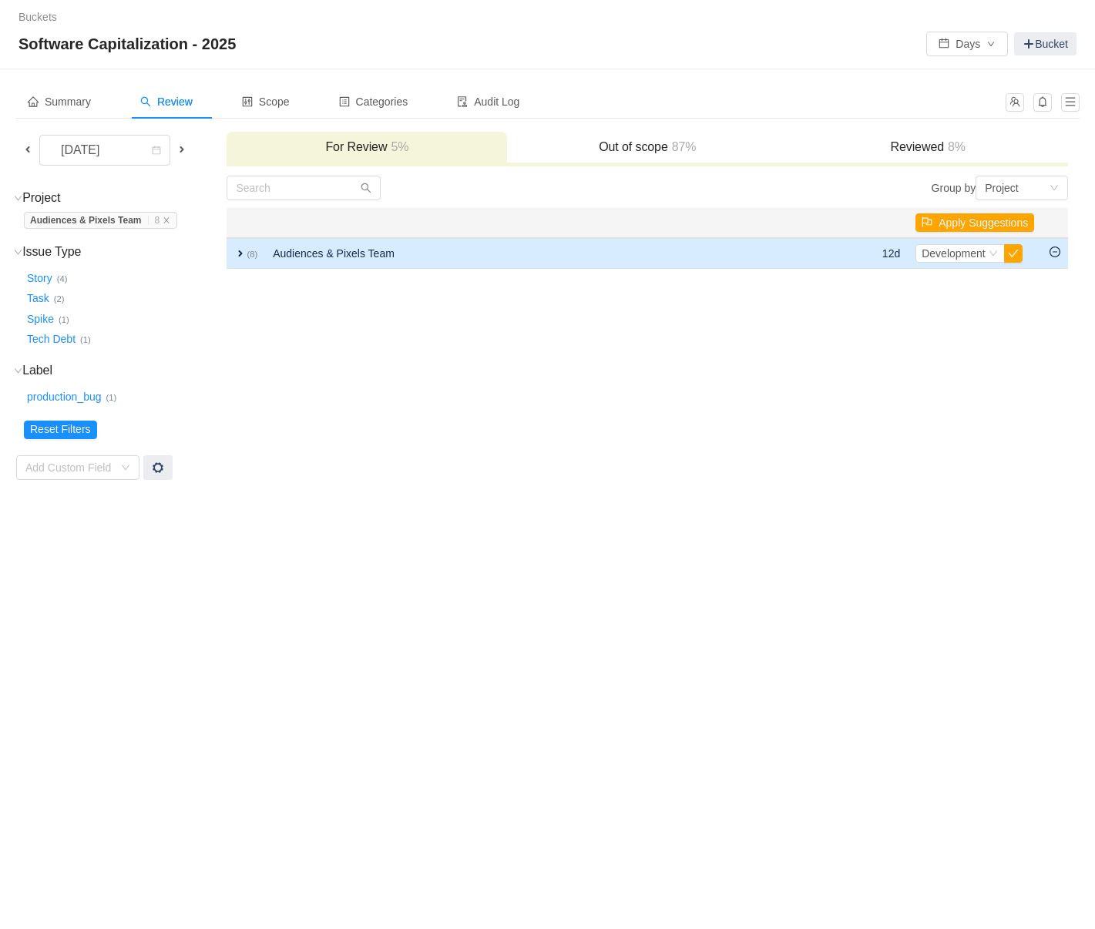
click at [240, 250] on span "expand" at bounding box center [240, 253] width 12 height 12
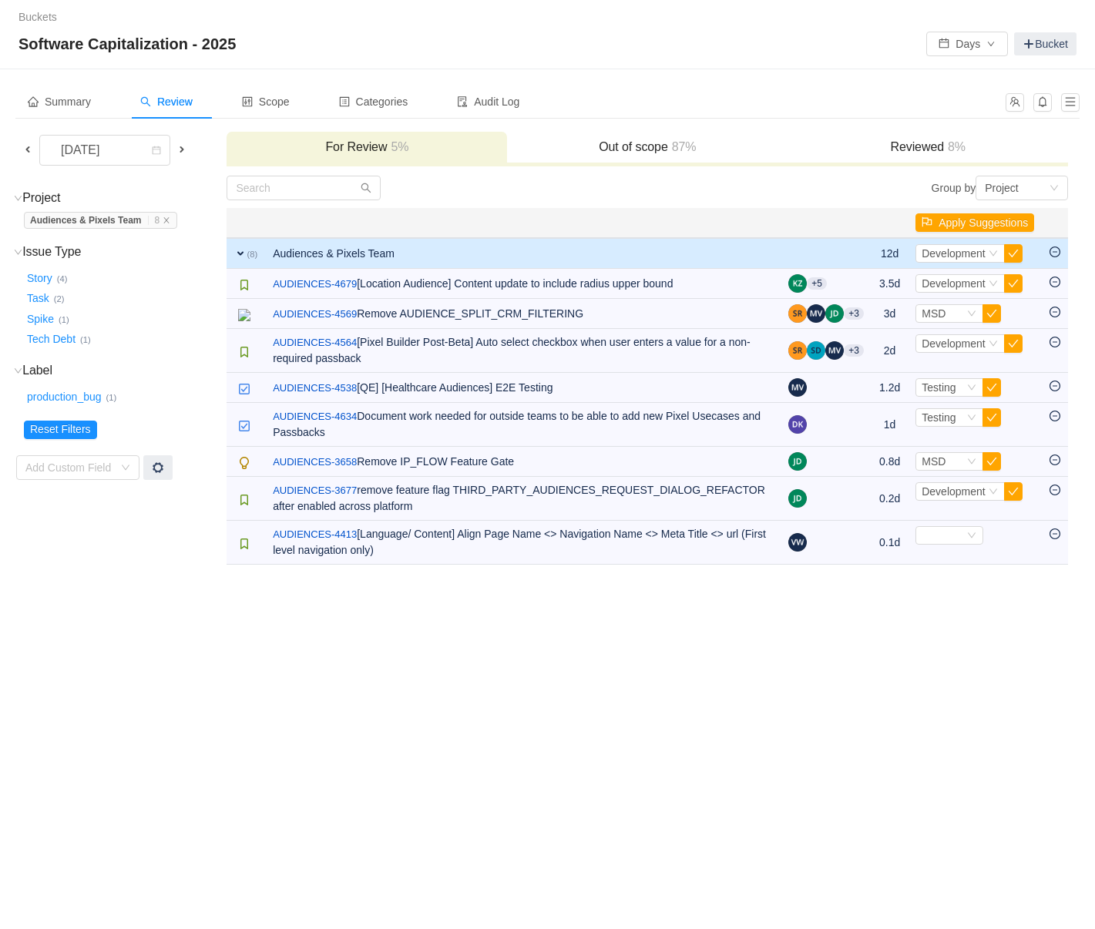
click at [626, 645] on div "Buckets / / Software Capitalization - 2025 Days Bucket Summary Review Scope Cat…" at bounding box center [547, 464] width 1095 height 929
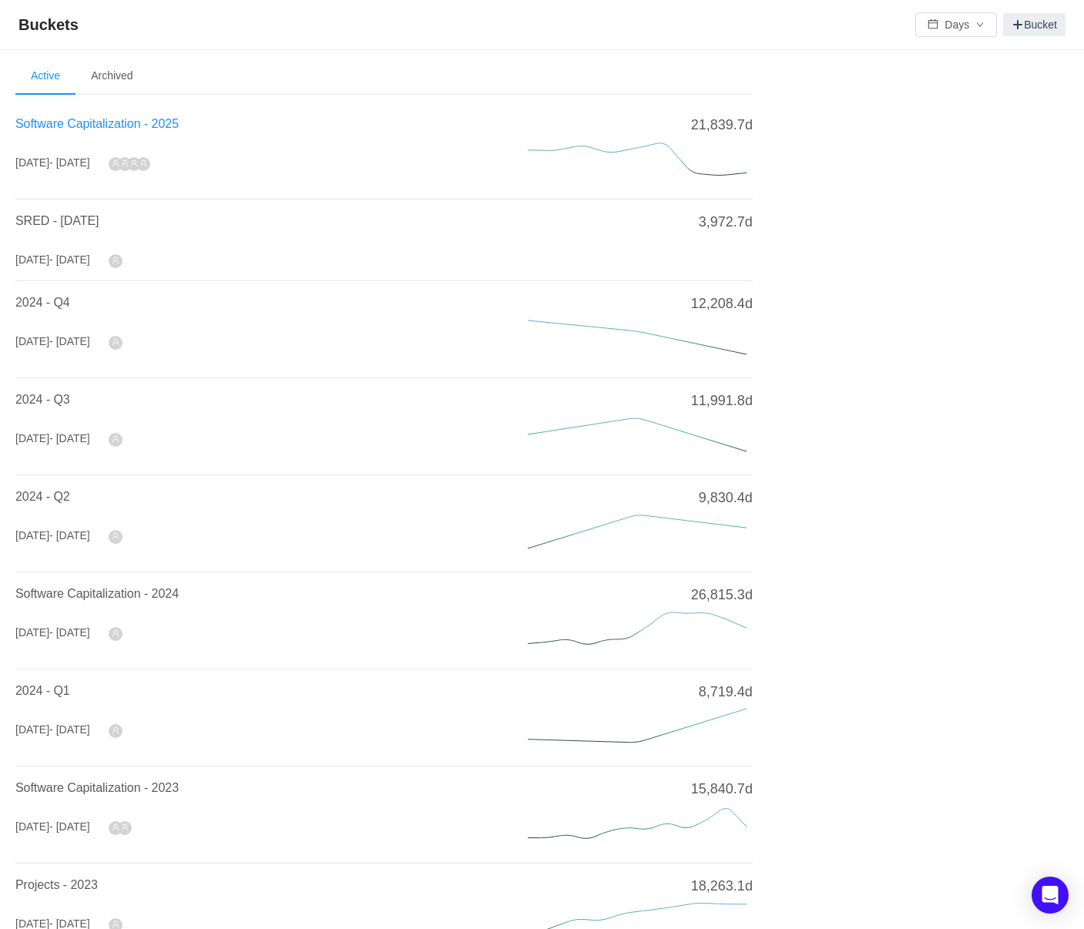
click at [119, 126] on span "Software Capitalization - 2025" at bounding box center [96, 123] width 163 height 13
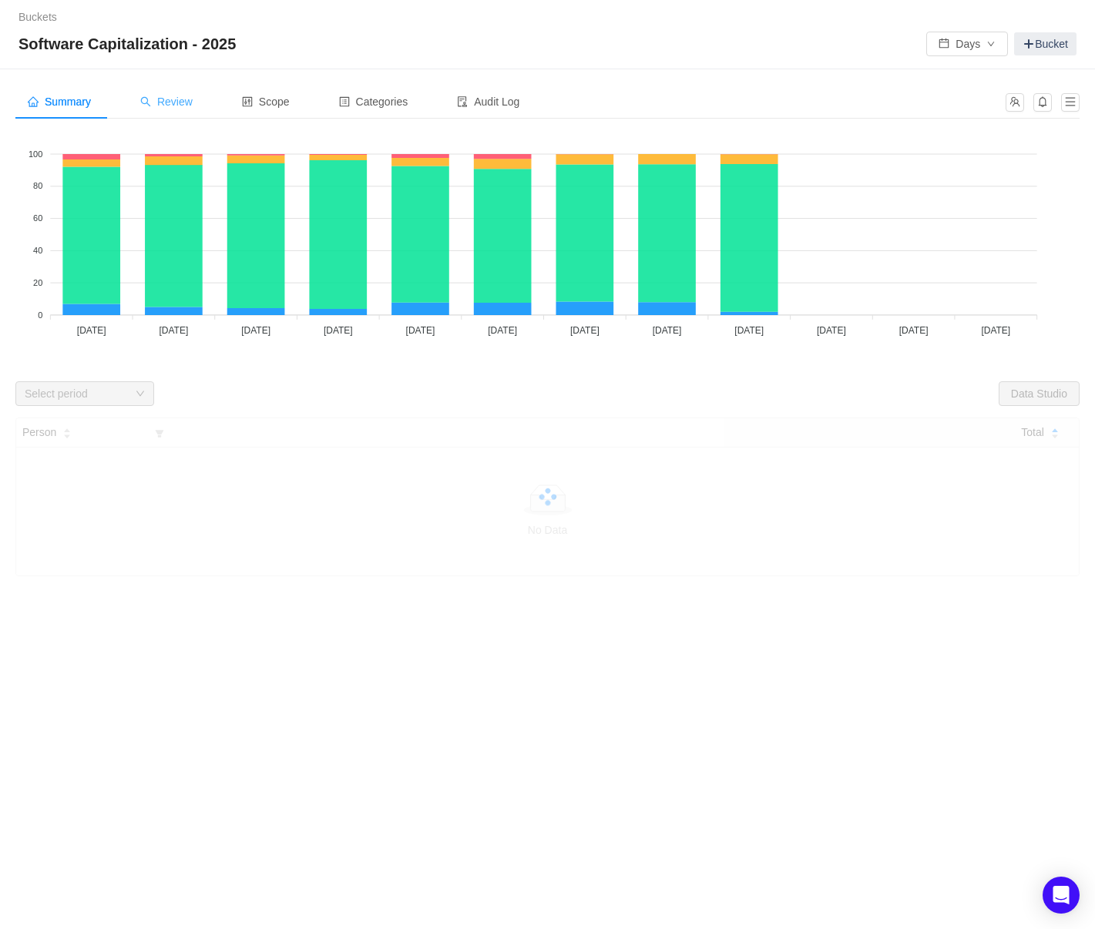
click at [178, 102] on span "Review" at bounding box center [166, 102] width 52 height 12
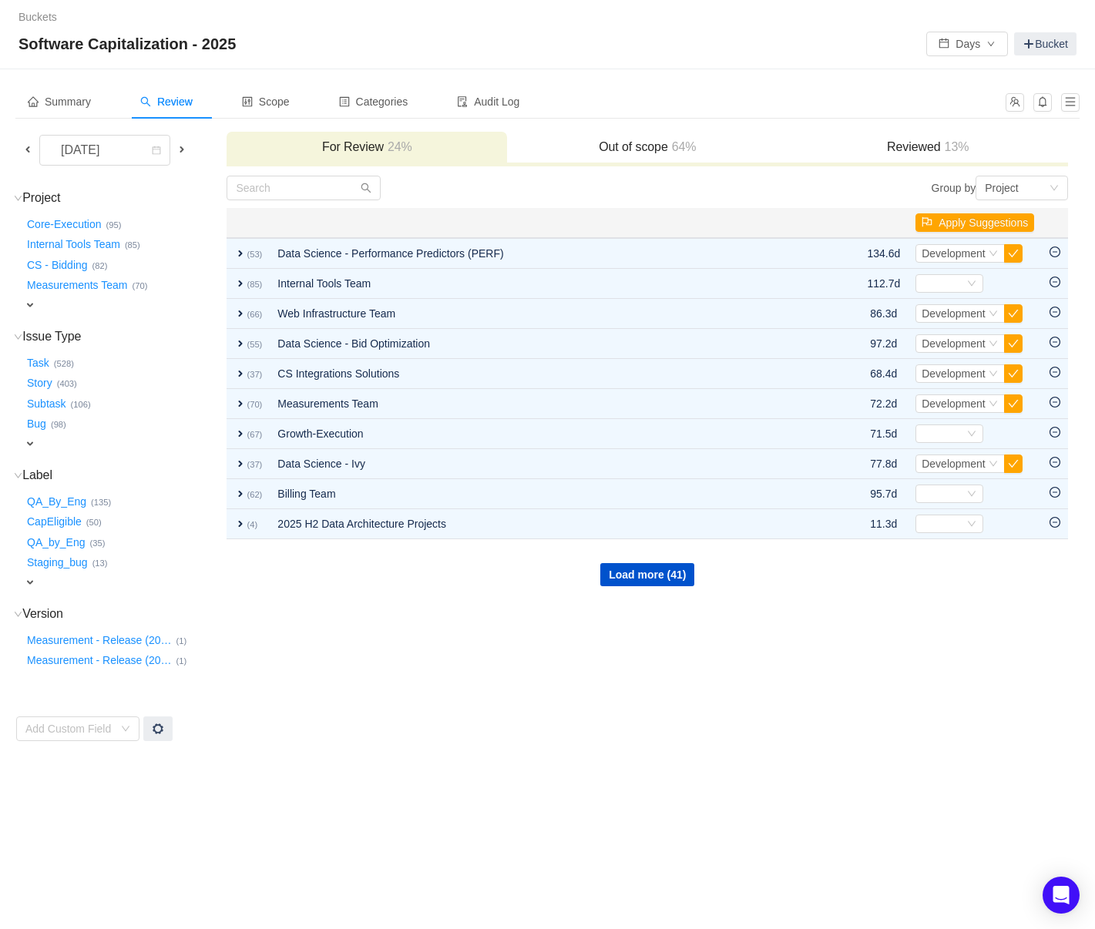
click at [41, 304] on div "expand" at bounding box center [104, 305] width 161 height 16
click at [50, 307] on div "Select value" at bounding box center [91, 306] width 122 height 15
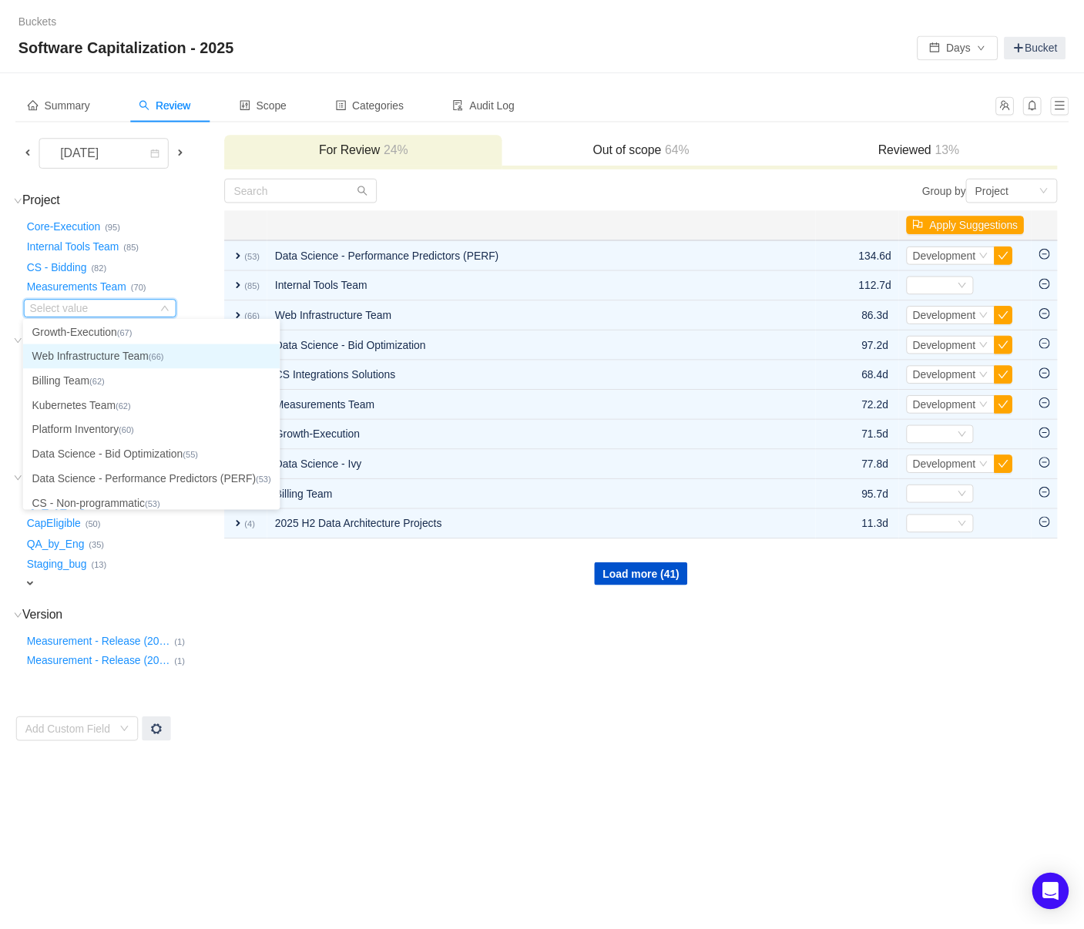
scroll to position [5, 0]
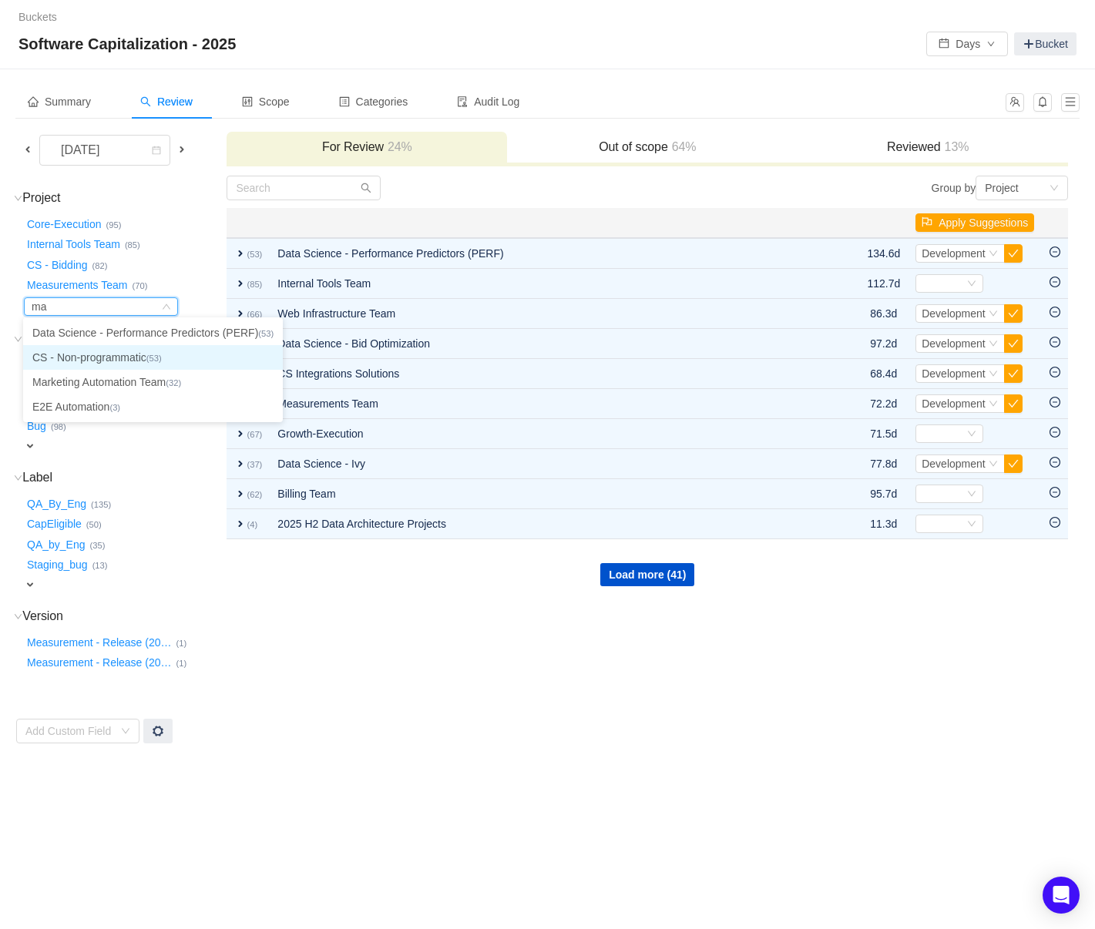
type input "mar"
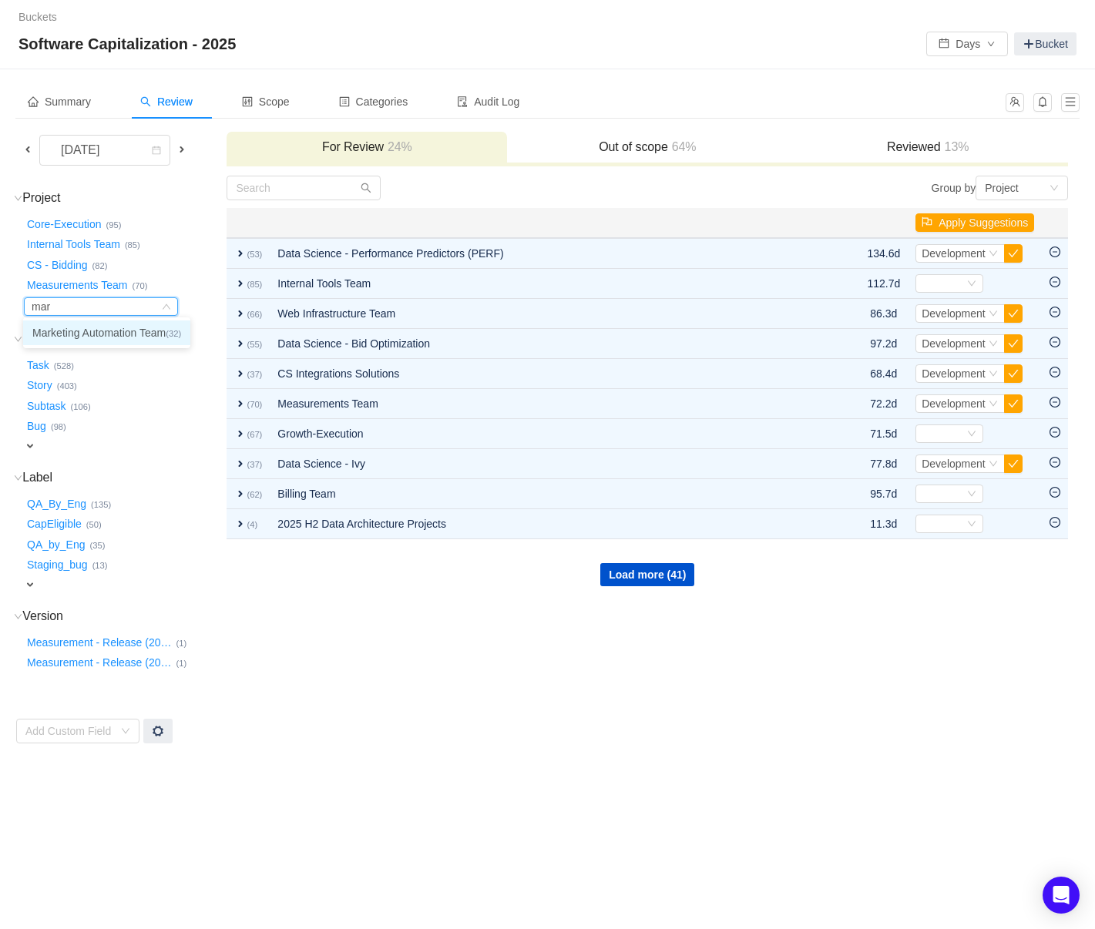
click at [95, 332] on li "Marketing Automation Team (32)" at bounding box center [106, 332] width 167 height 25
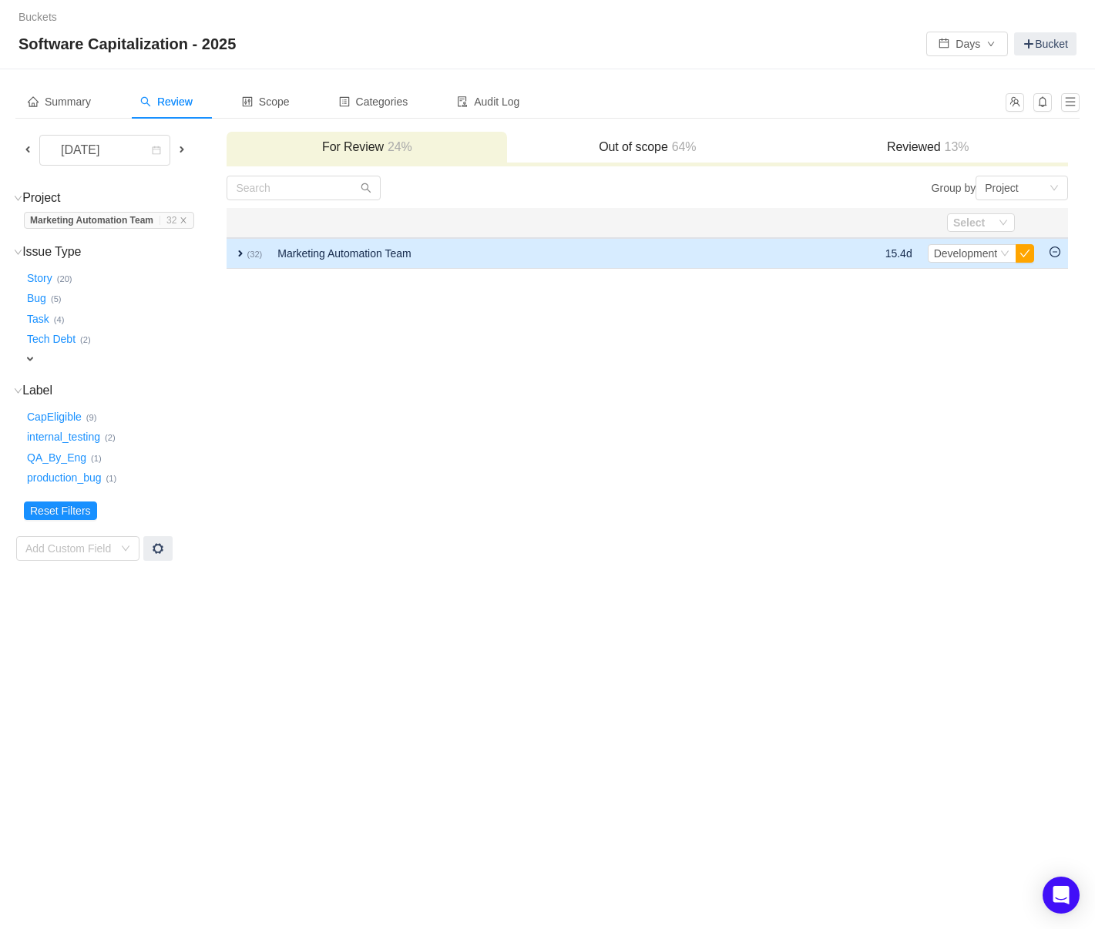
click at [233, 252] on td "expand (32)" at bounding box center [247, 253] width 43 height 31
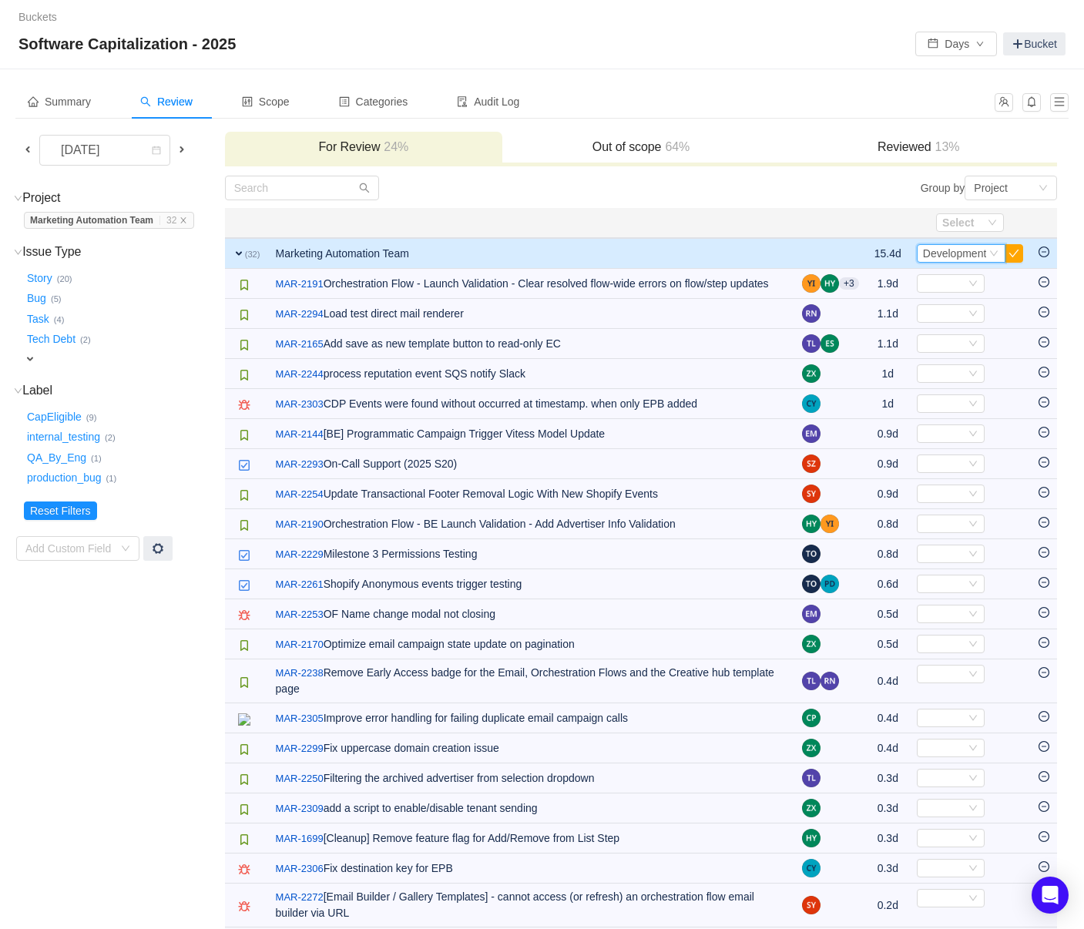
click at [996, 249] on icon "icon: down" at bounding box center [993, 253] width 9 height 9
click at [783, 230] on th at bounding box center [531, 223] width 527 height 30
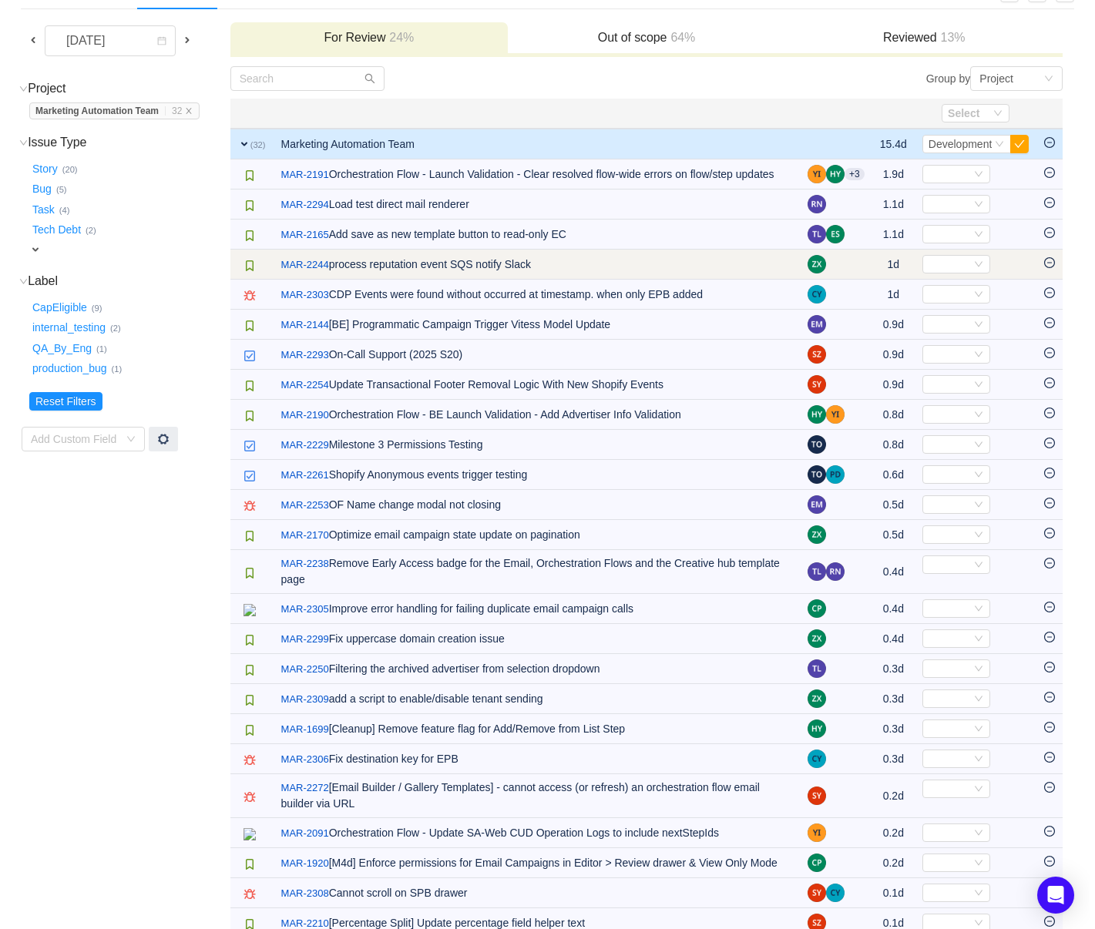
scroll to position [0, 0]
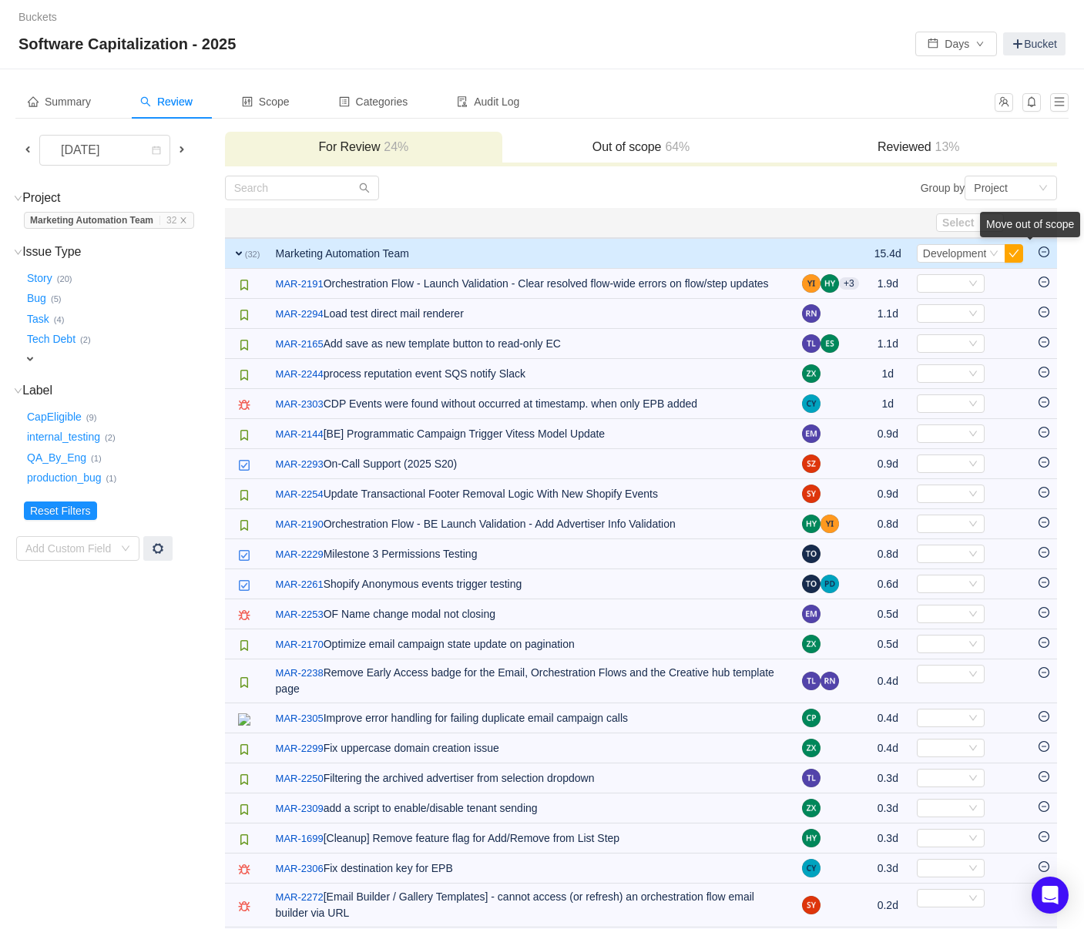
click at [1045, 237] on div "Move out of scope" at bounding box center [1030, 224] width 100 height 25
click at [1041, 250] on icon "icon: minus-circle" at bounding box center [1043, 252] width 11 height 11
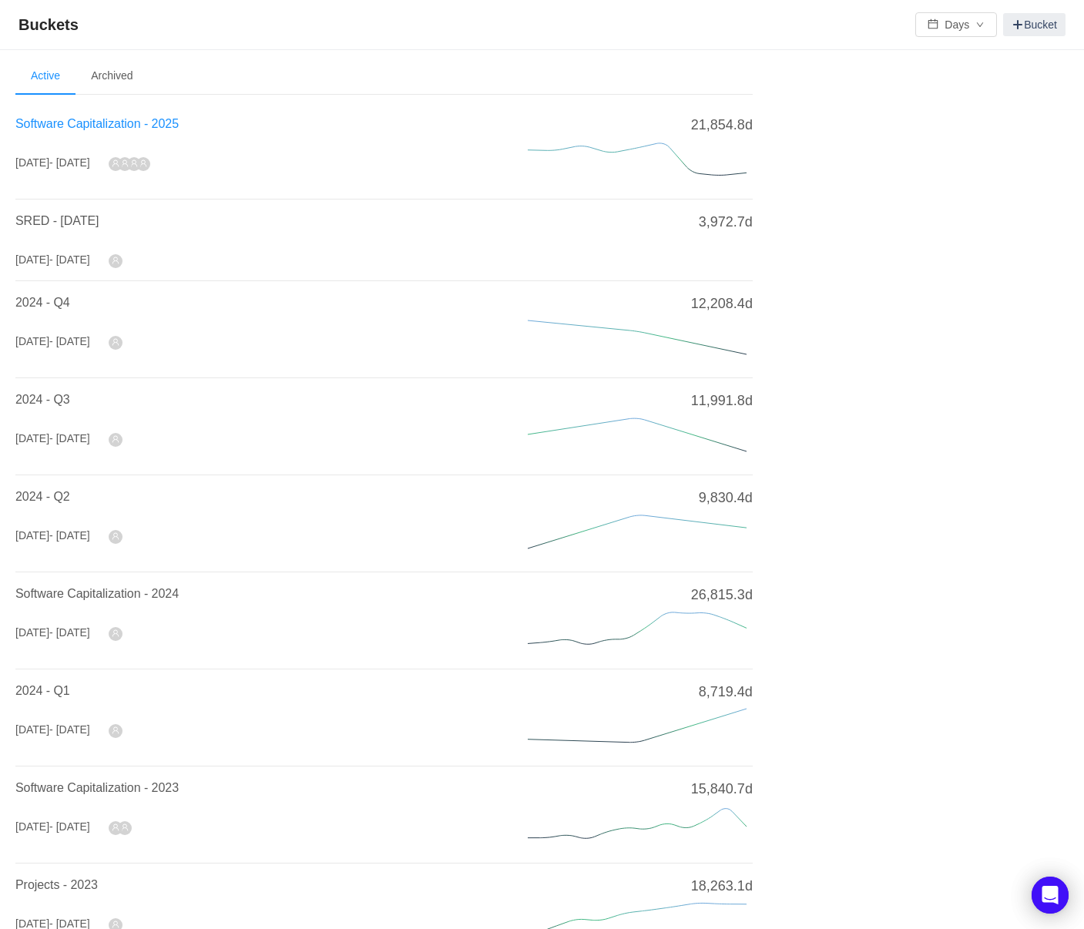
click at [89, 117] on span "Software Capitalization - 2025" at bounding box center [96, 123] width 163 height 13
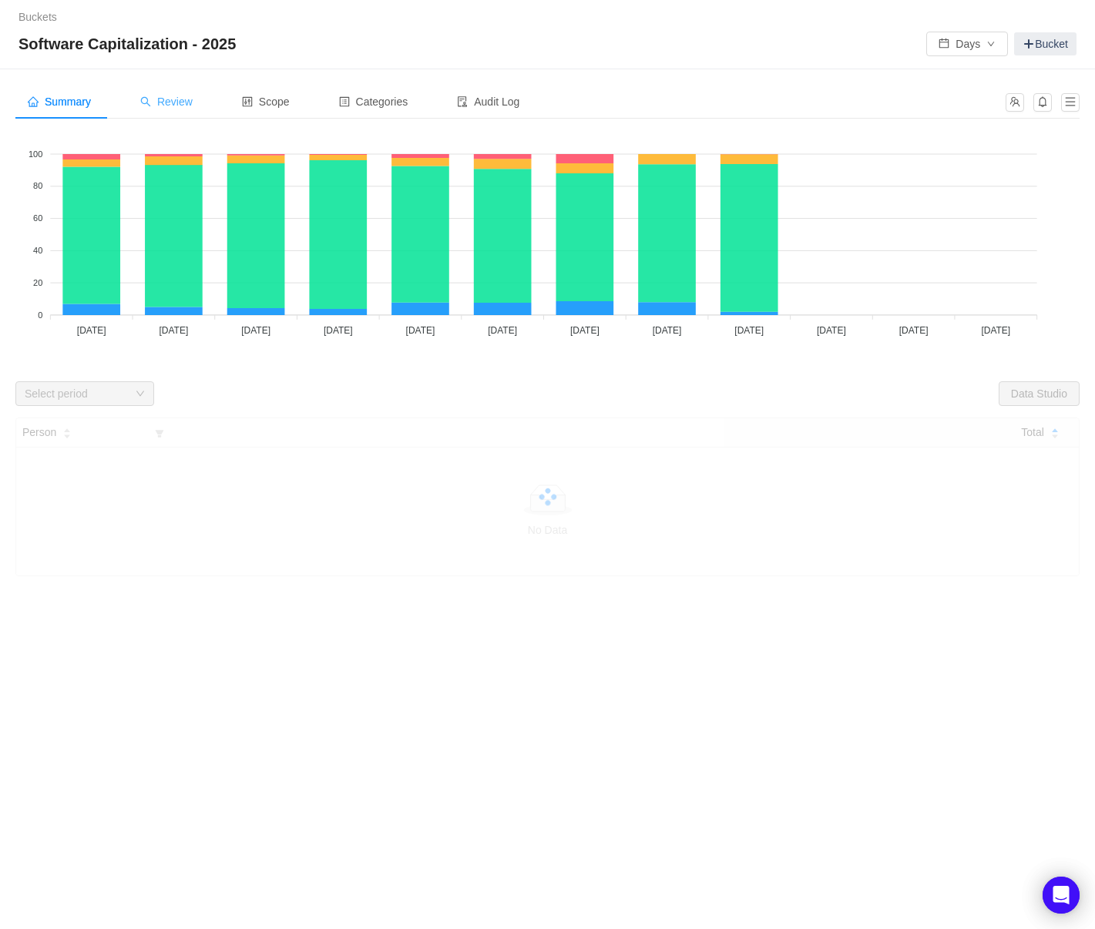
click at [161, 87] on div "Review" at bounding box center [166, 102] width 77 height 35
